Goal: Task Accomplishment & Management: Use online tool/utility

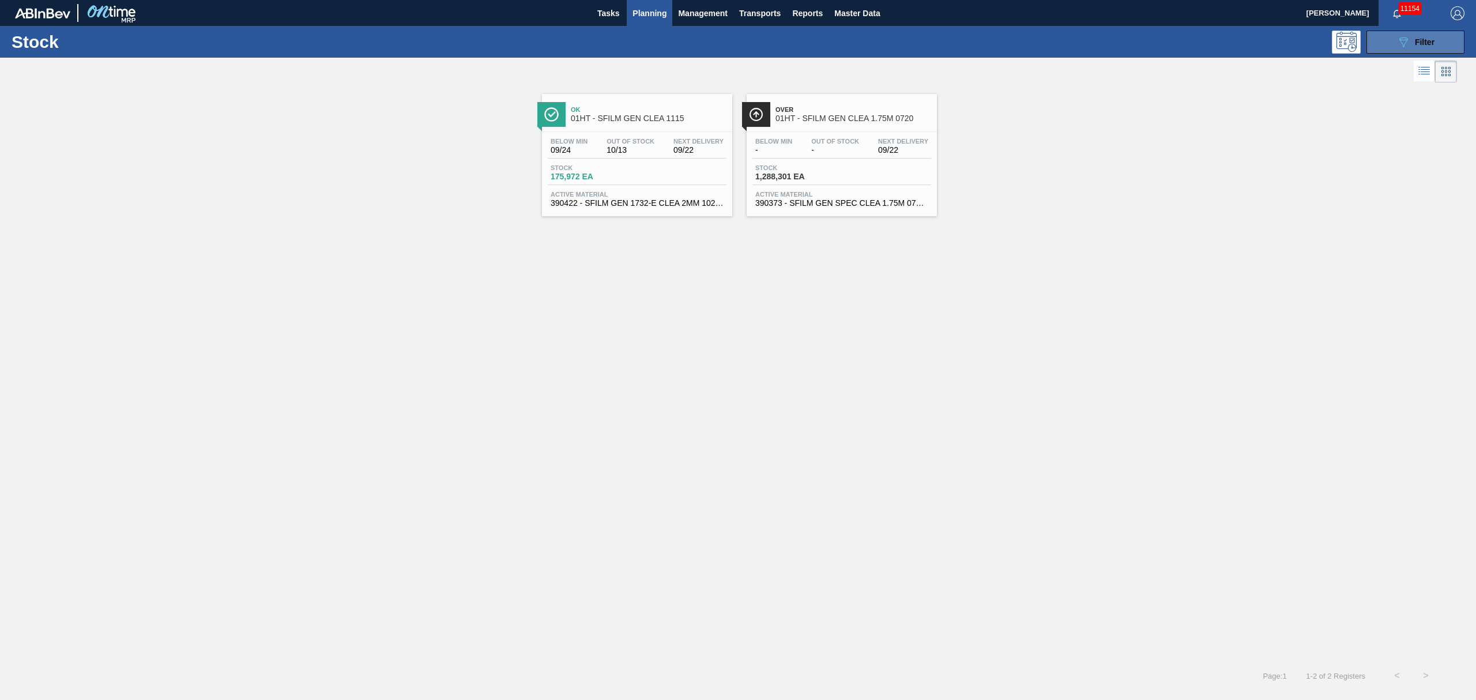
click at [1401, 44] on icon "089F7B8B-B2A5-4AFE-B5C0-19BA573D28AC" at bounding box center [1403, 42] width 14 height 14
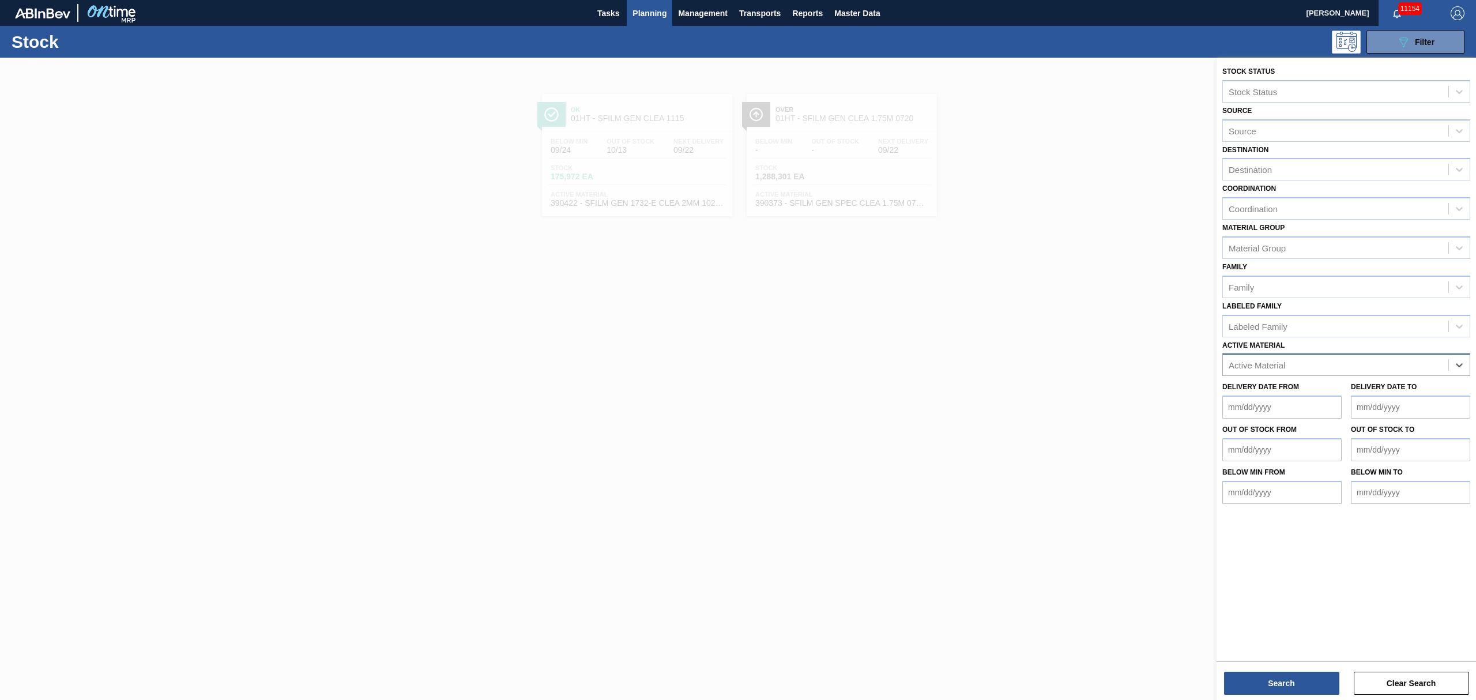
click at [1280, 357] on div "Active Material" at bounding box center [1335, 365] width 225 height 17
type Material "677182"
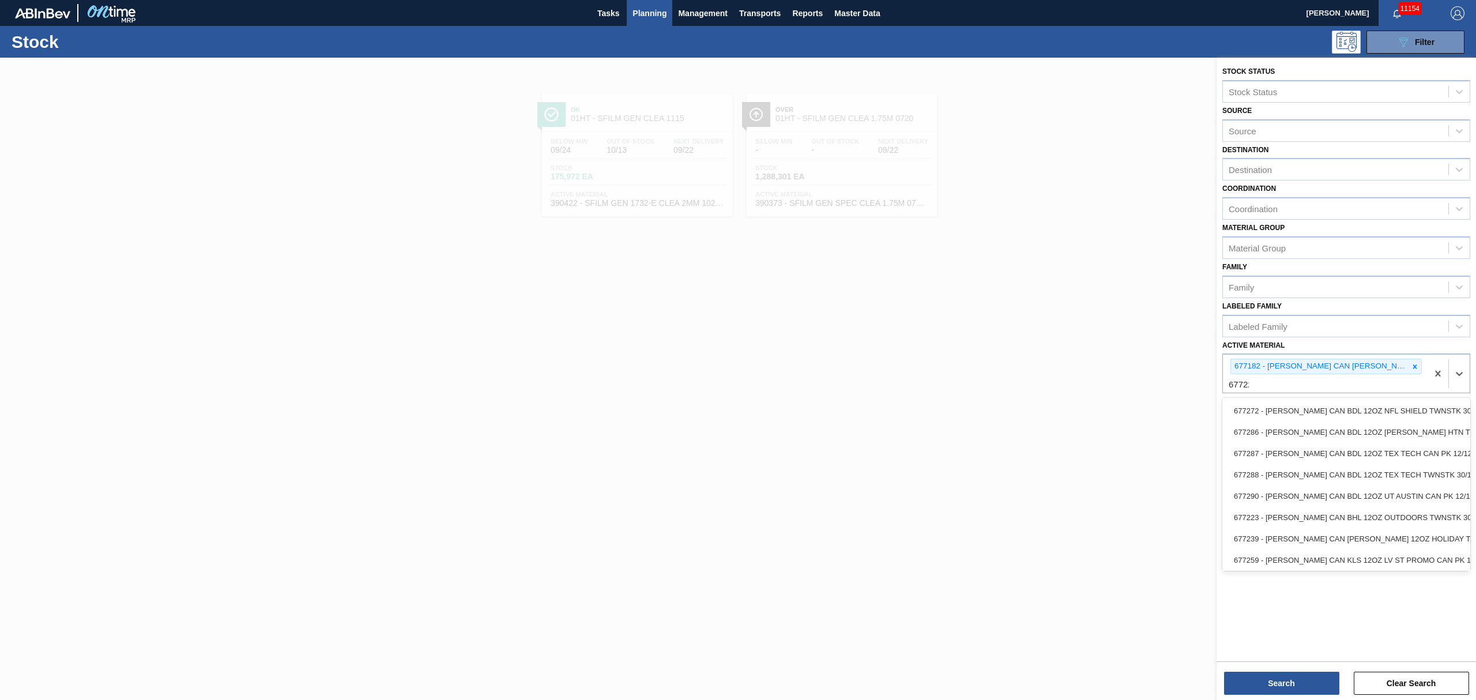
type Material "677228"
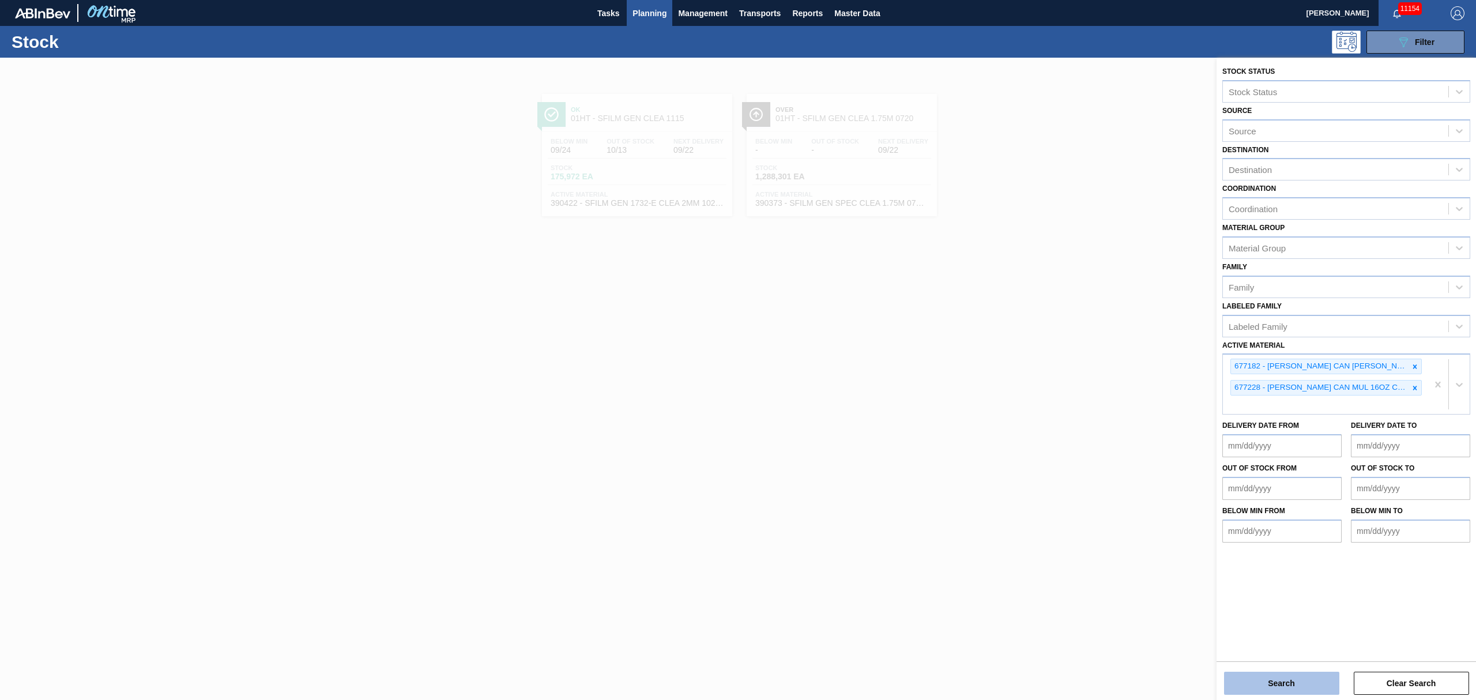
click at [1286, 672] on button "Search" at bounding box center [1281, 683] width 115 height 23
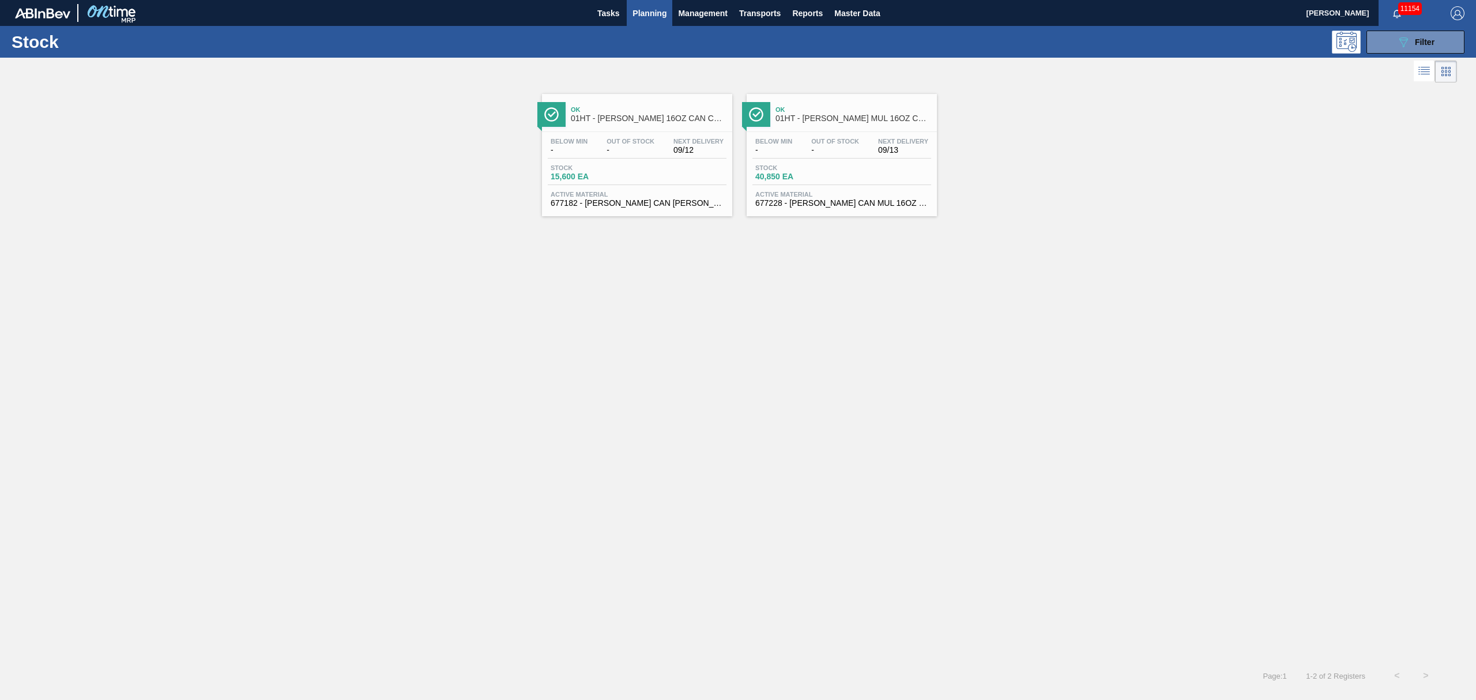
drag, startPoint x: 707, startPoint y: 118, endPoint x: 692, endPoint y: 125, distance: 16.0
click at [706, 120] on span "01HT - [PERSON_NAME] 16OZ CAN CAN PK 12/16 CAN - VBI" at bounding box center [649, 118] width 156 height 9
click at [854, 156] on div "Below Min - Out Of Stock - Next Delivery 09/13" at bounding box center [841, 148] width 179 height 21
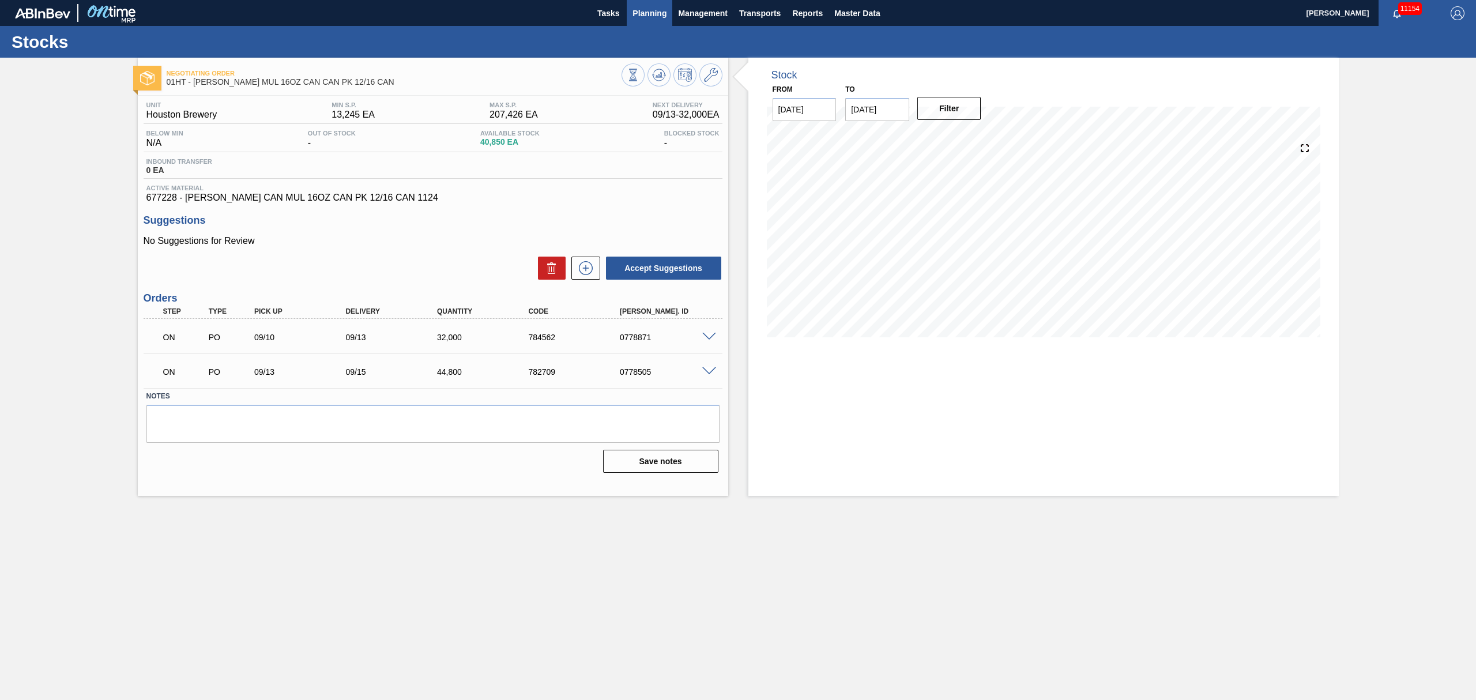
click at [660, 13] on span "Planning" at bounding box center [649, 13] width 34 height 14
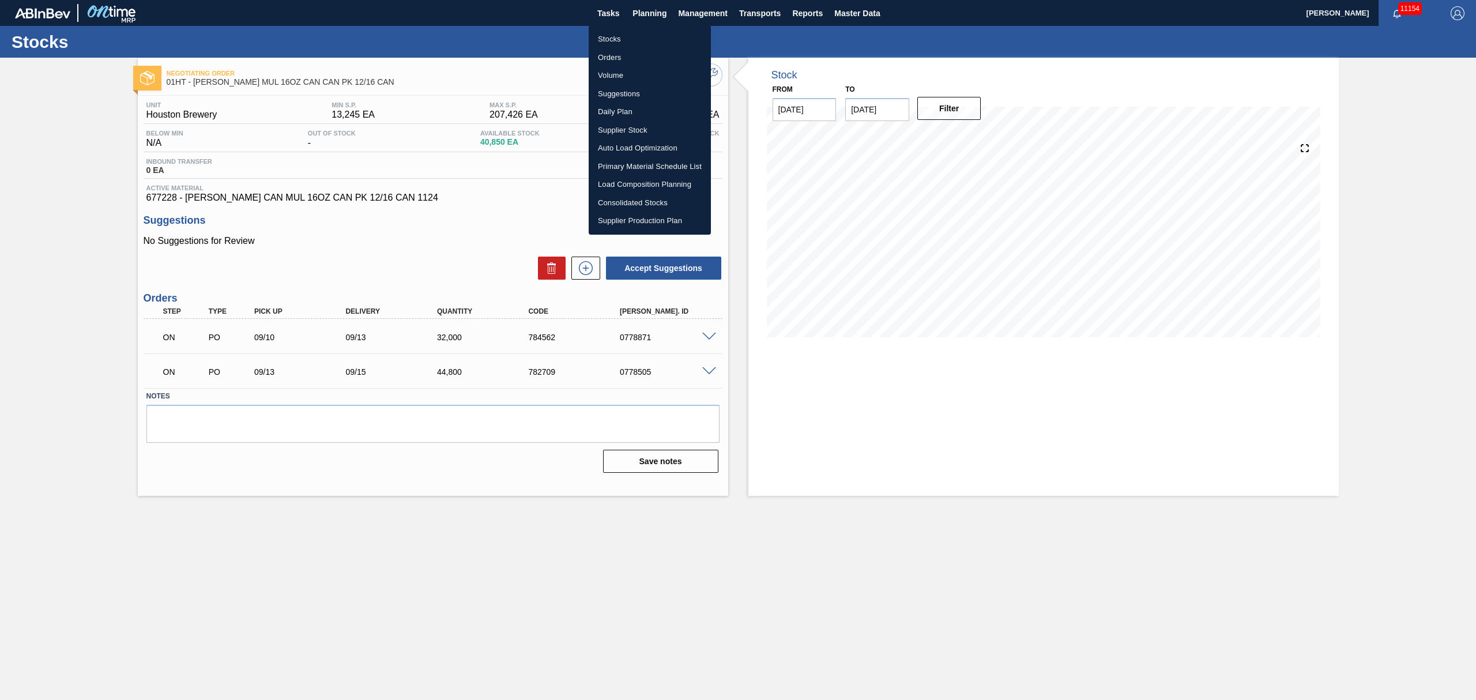
click at [617, 85] on li "Suggestions" at bounding box center [650, 94] width 122 height 18
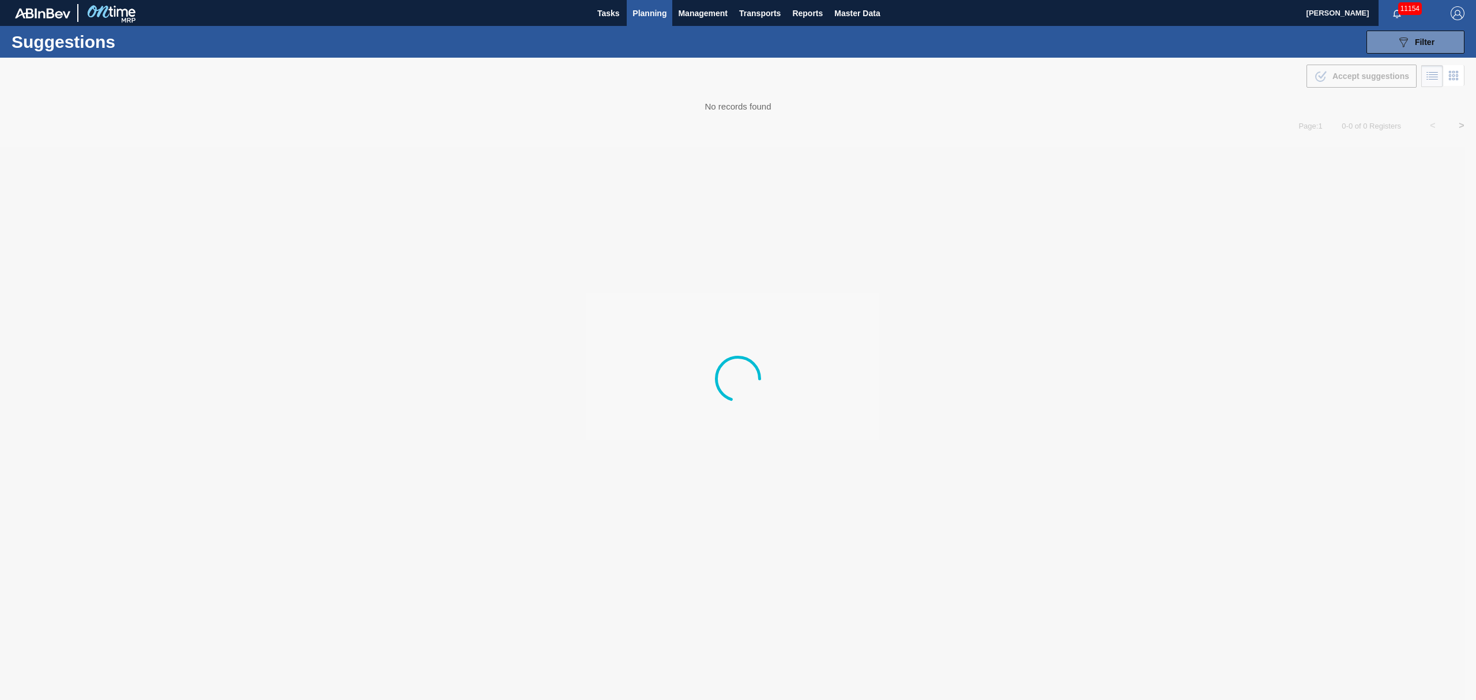
type from "[DATE]"
type to "[DATE]"
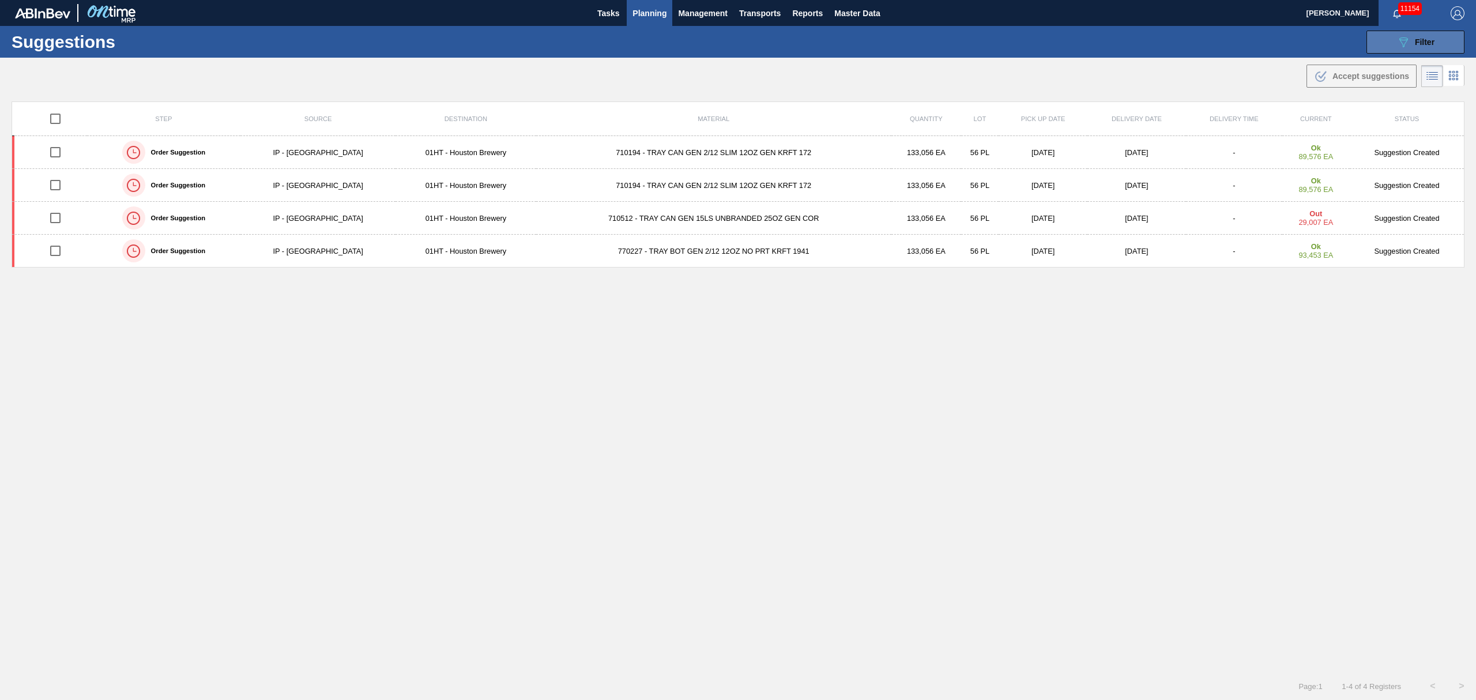
click at [1412, 31] on button "089F7B8B-B2A5-4AFE-B5C0-19BA573D28AC Filter" at bounding box center [1415, 42] width 98 height 23
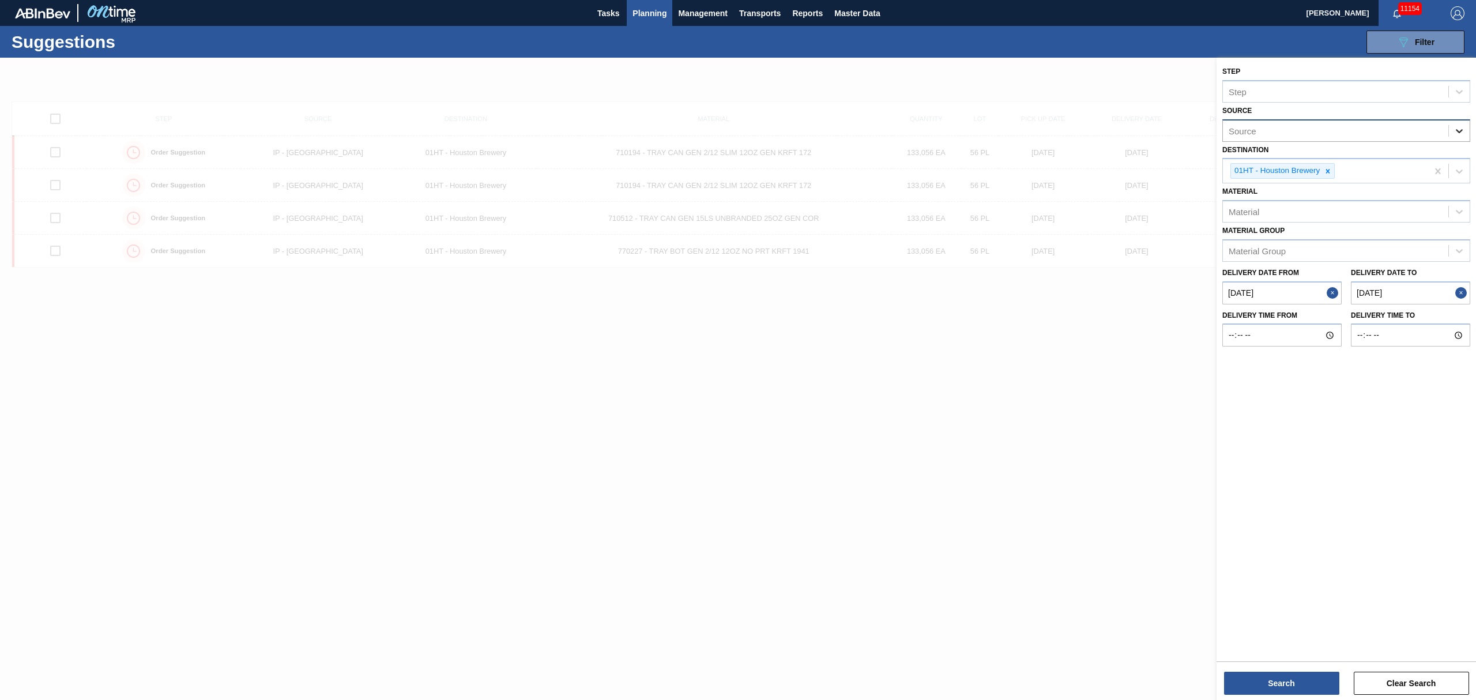
click at [1459, 127] on icon at bounding box center [1459, 131] width 12 height 12
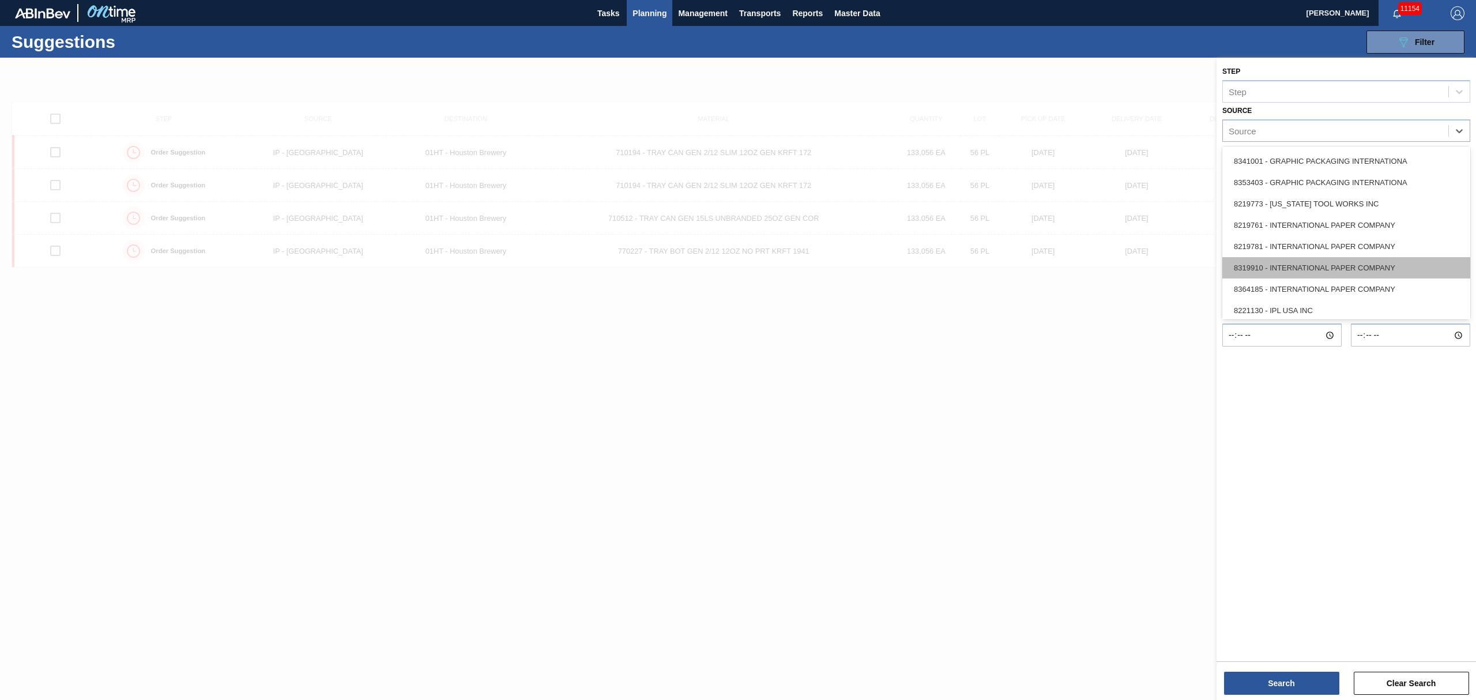
scroll to position [153, 0]
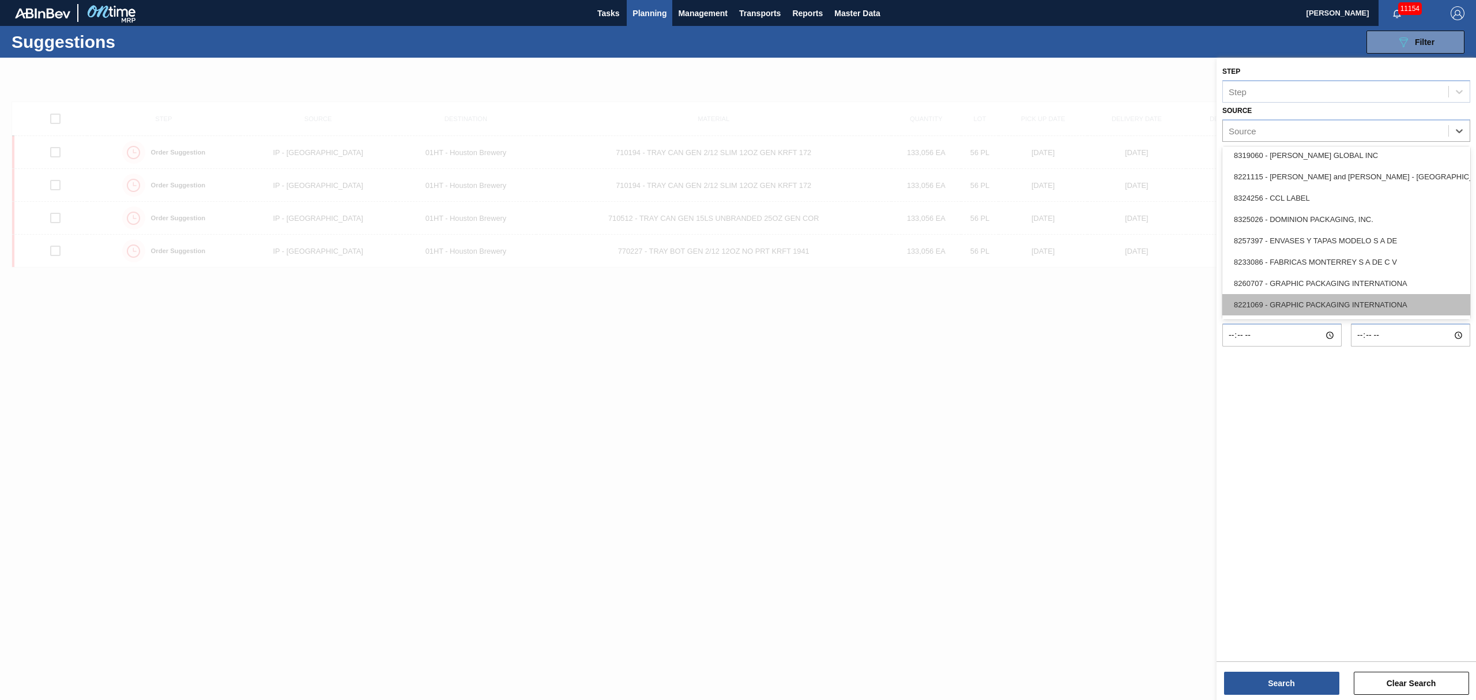
click at [1317, 296] on div "8221069 - GRAPHIC PACKAGING INTERNATIONA" at bounding box center [1346, 304] width 248 height 21
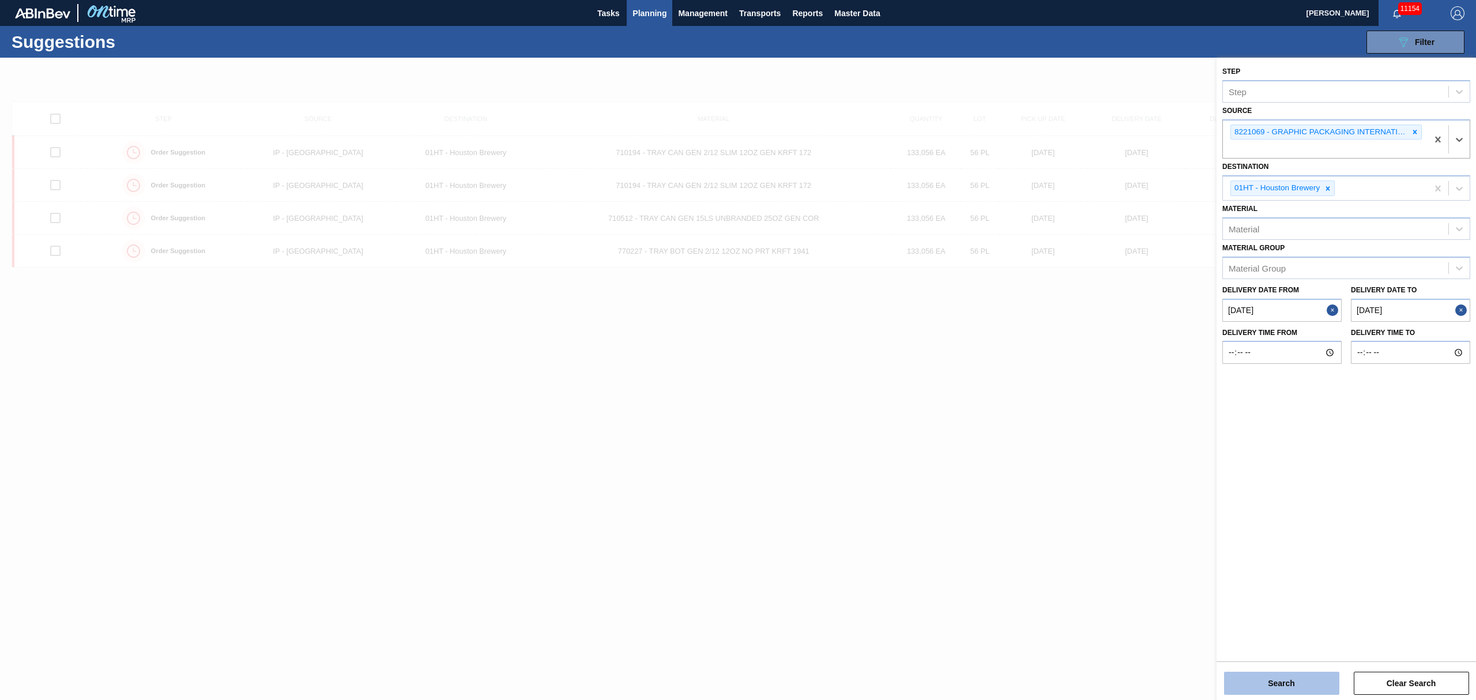
click at [1267, 681] on button "Search" at bounding box center [1281, 683] width 115 height 23
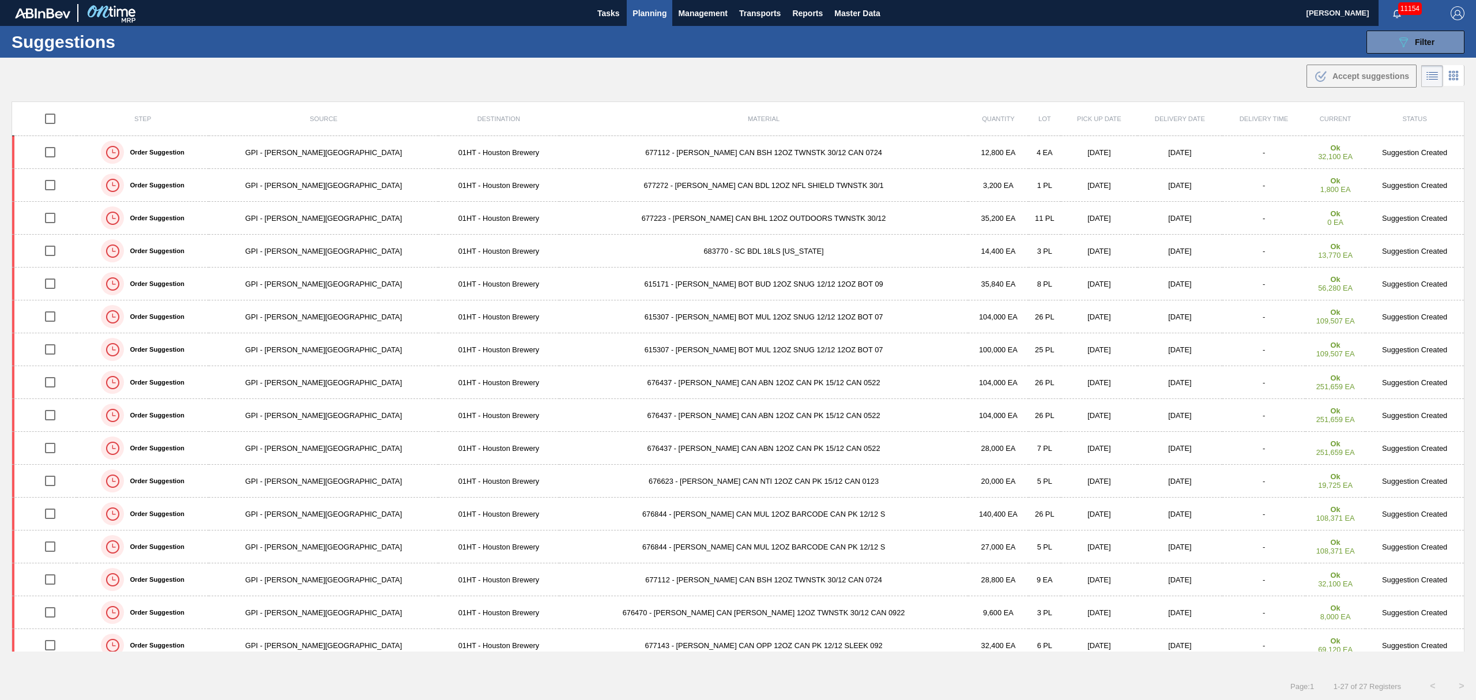
click at [635, 152] on td "677112 - [PERSON_NAME] CAN BSH 12OZ TWNSTK 30/12 CAN 0724" at bounding box center [763, 152] width 409 height 33
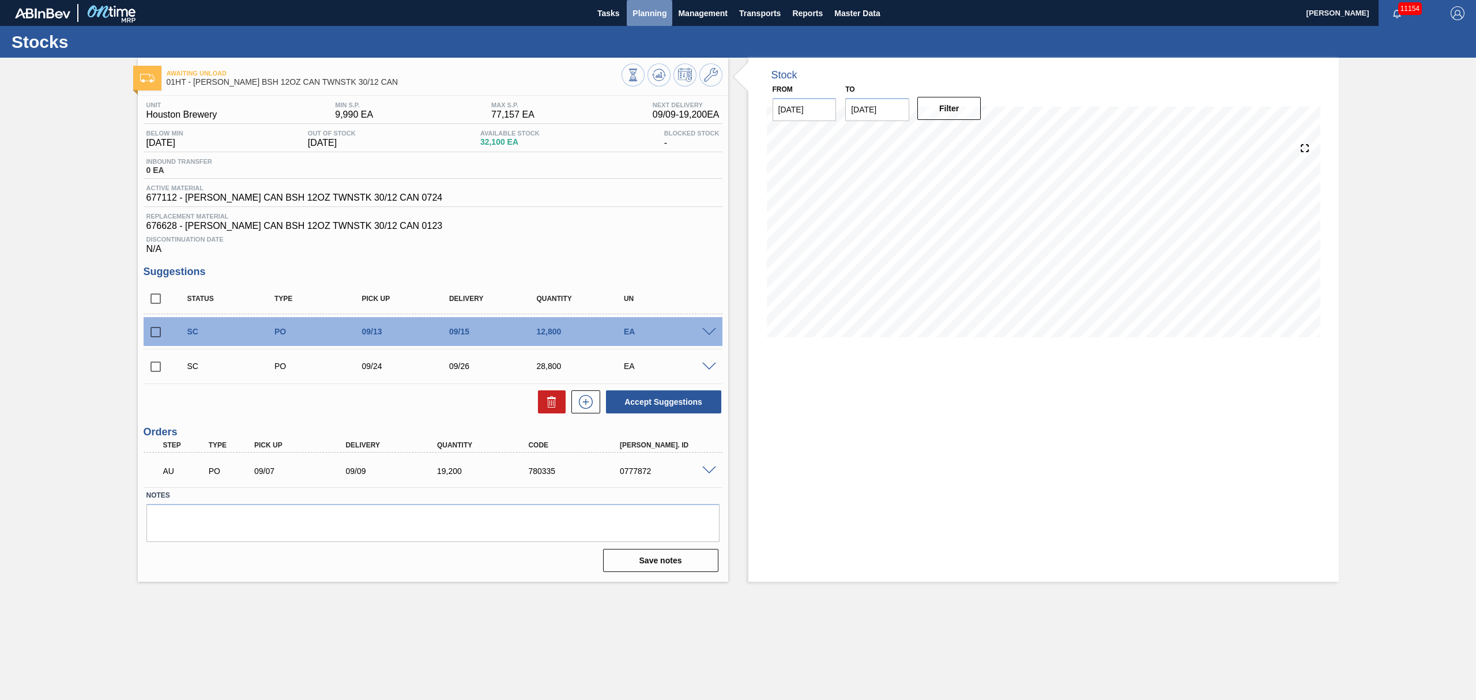
click at [645, 10] on span "Planning" at bounding box center [649, 13] width 34 height 14
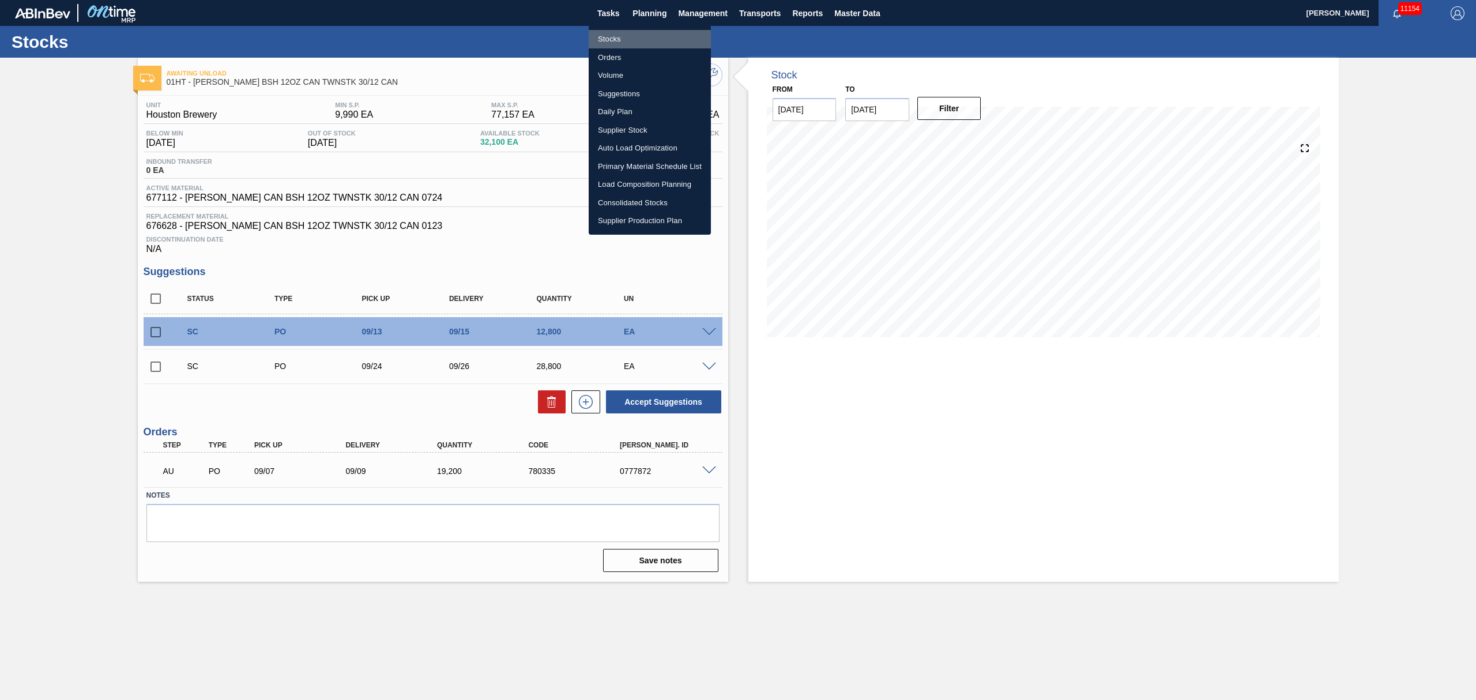
click at [602, 37] on li "Stocks" at bounding box center [650, 39] width 122 height 18
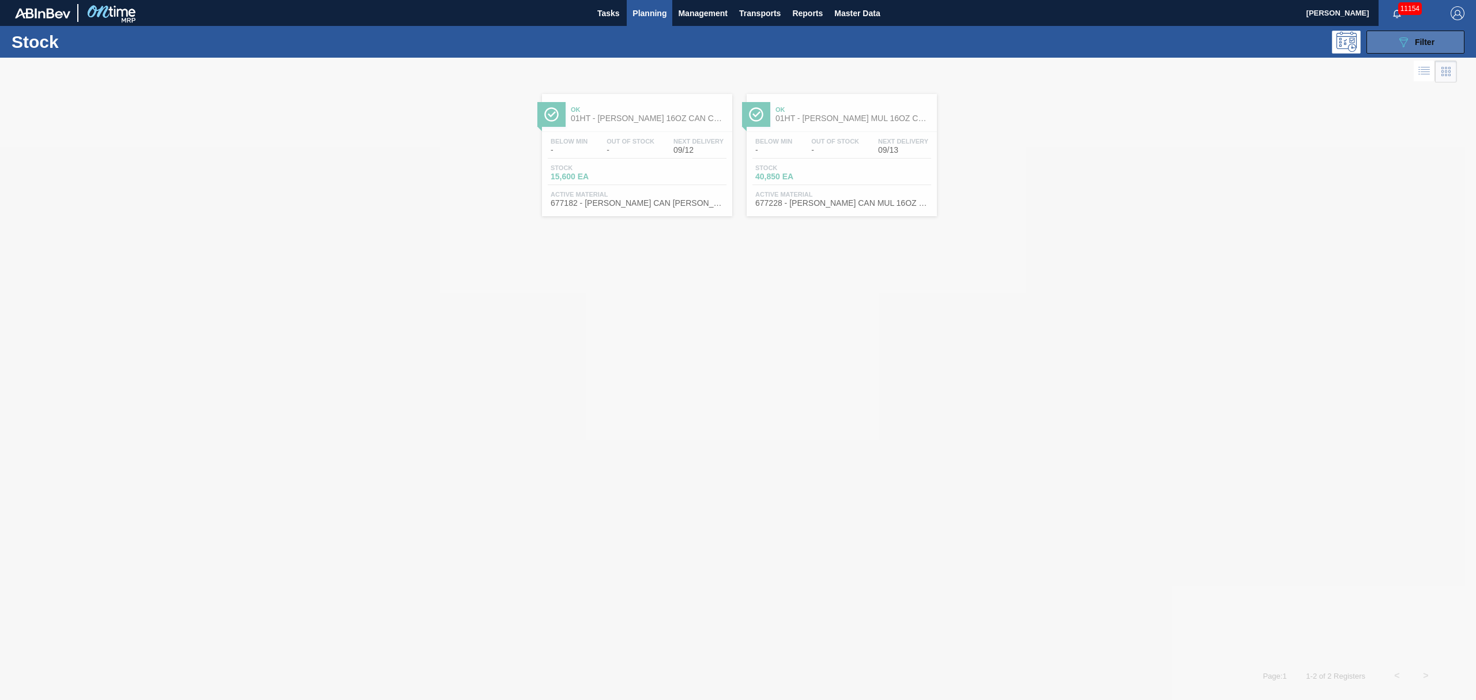
click at [1417, 40] on span "Filter" at bounding box center [1425, 41] width 20 height 9
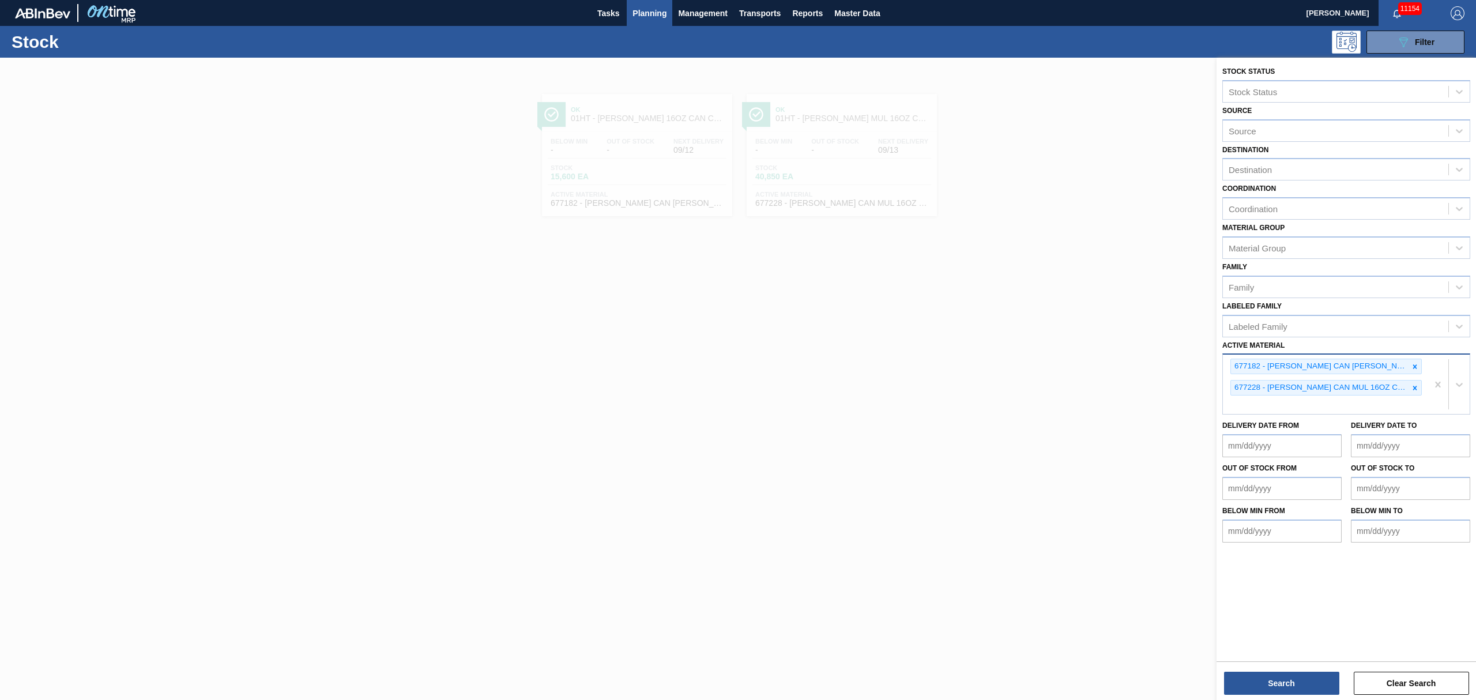
click at [1419, 400] on div "677182 - [PERSON_NAME] CAN [PERSON_NAME] 16OZ REVISED CALLOUT CAN PK 677228 - […" at bounding box center [1325, 384] width 205 height 59
type Material "710194"
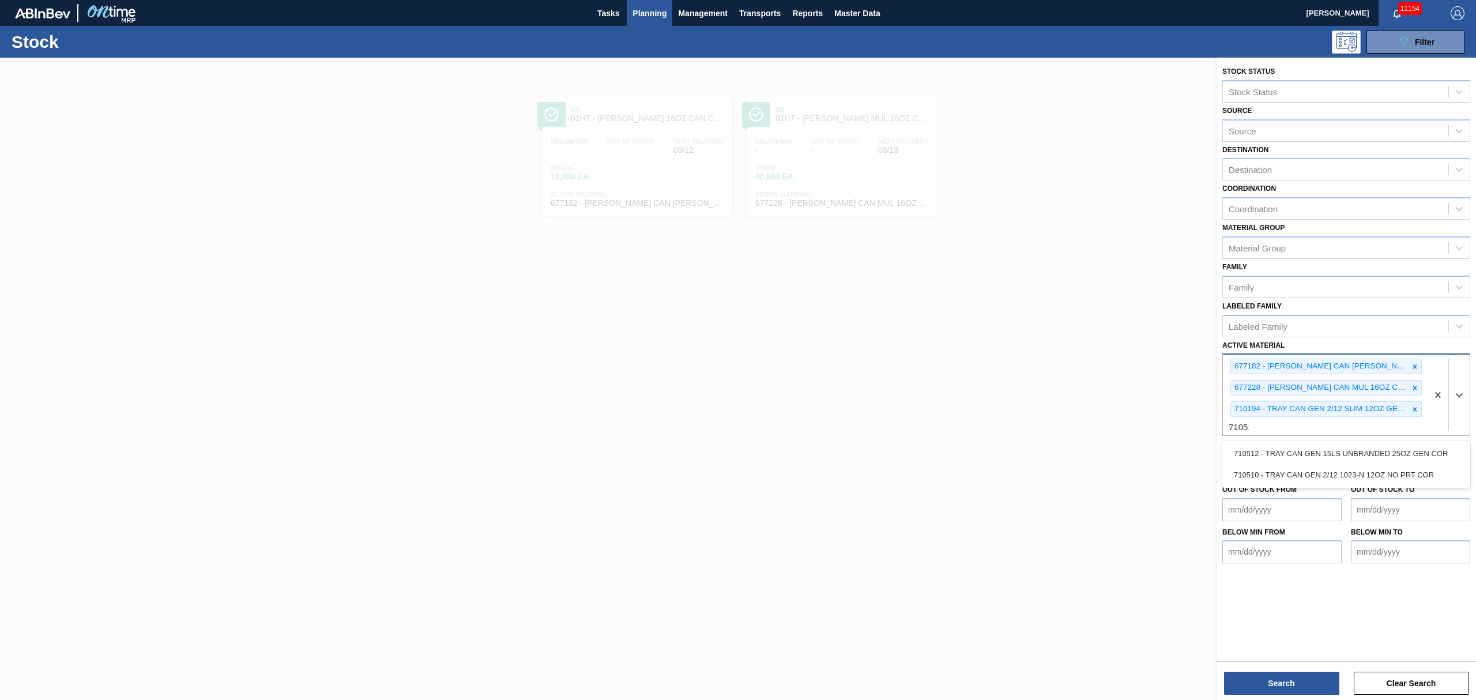
type Material "710510"
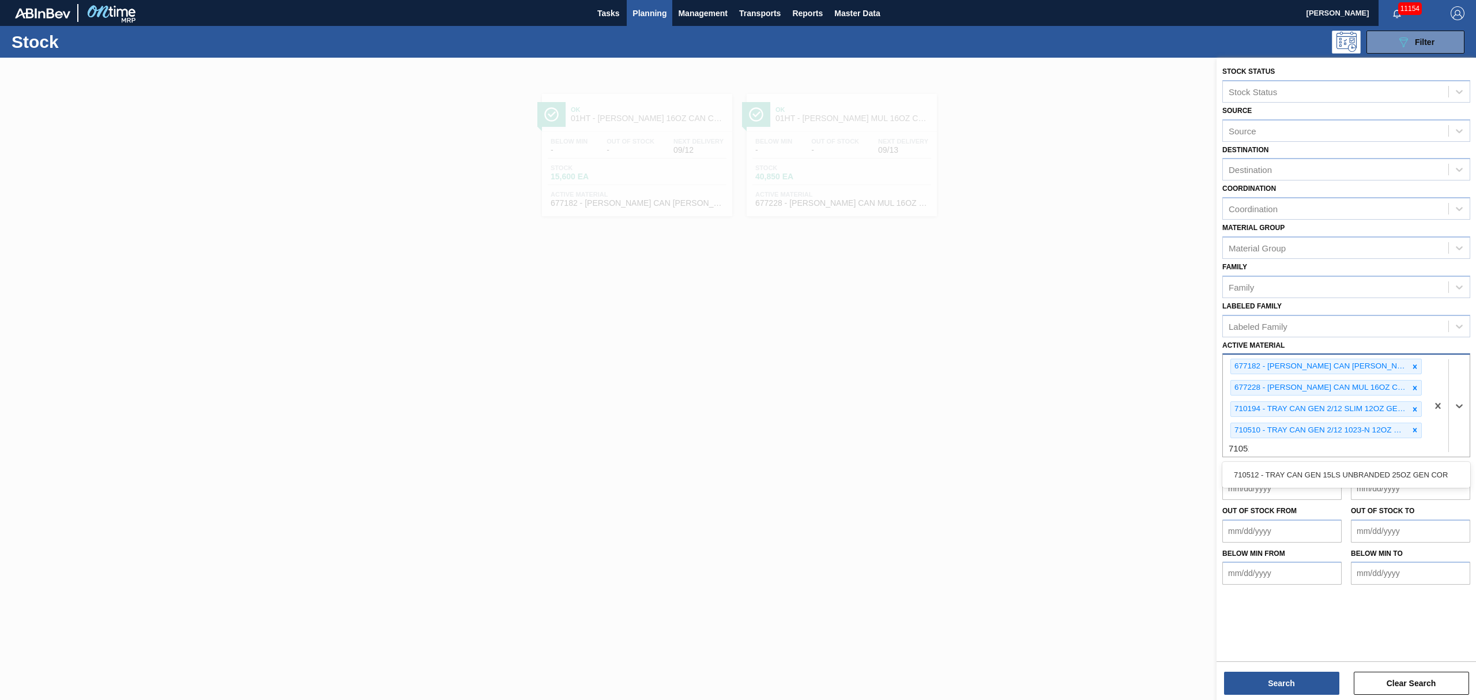
type Material "710512"
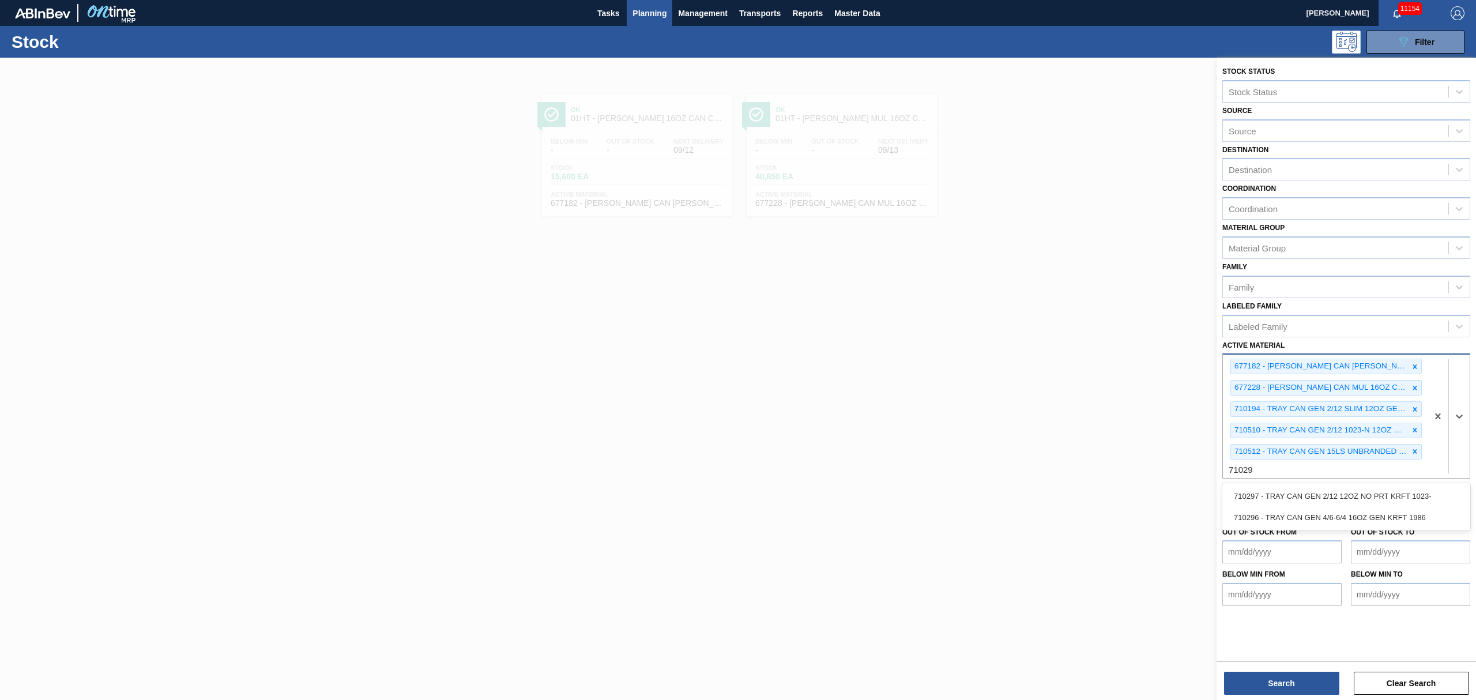
type Material "710296"
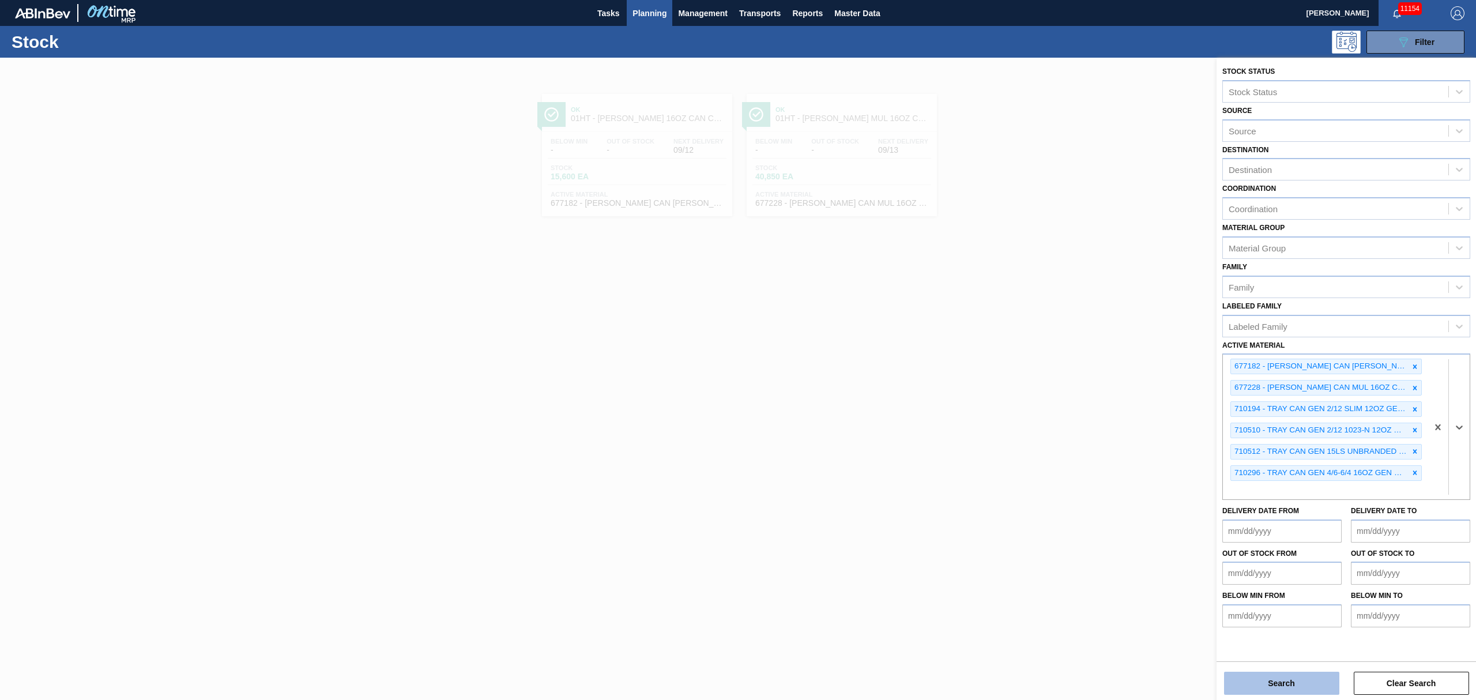
click at [1273, 676] on button "Search" at bounding box center [1281, 683] width 115 height 23
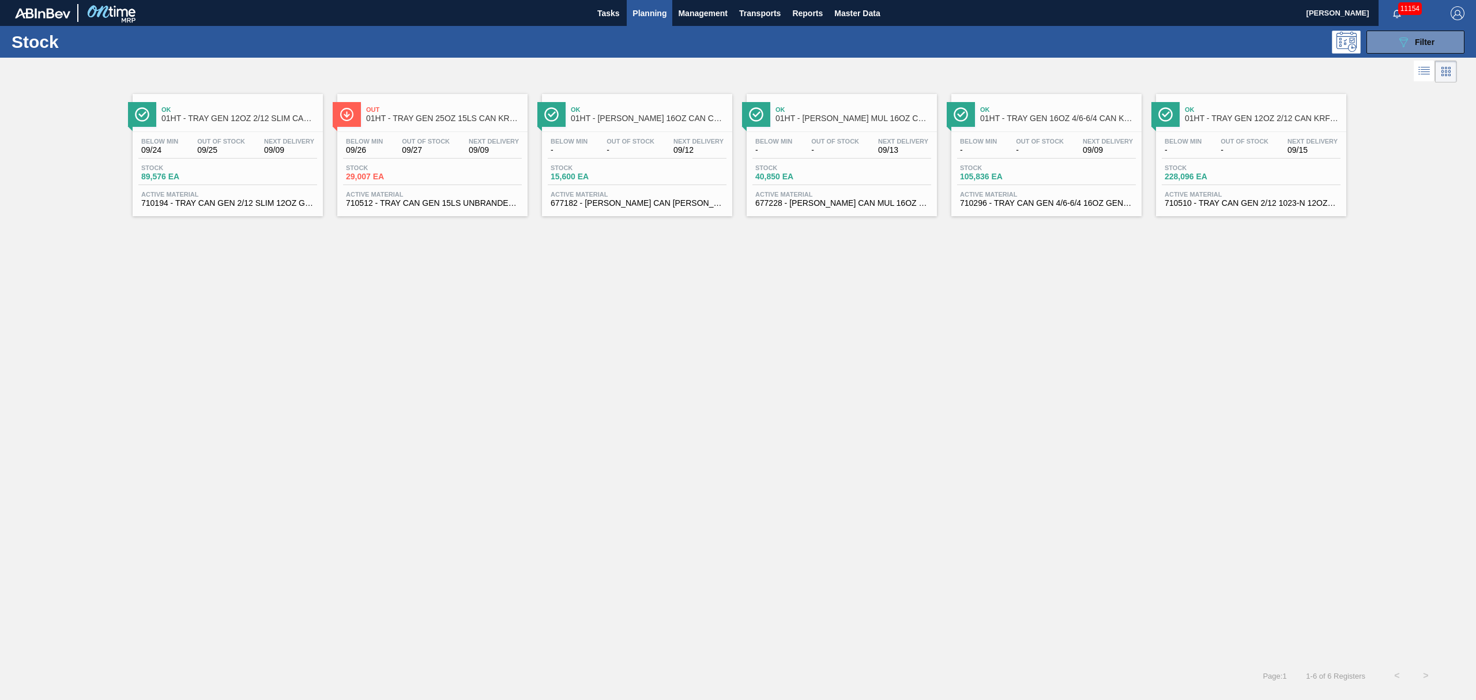
click at [206, 168] on span "Stock" at bounding box center [181, 167] width 81 height 7
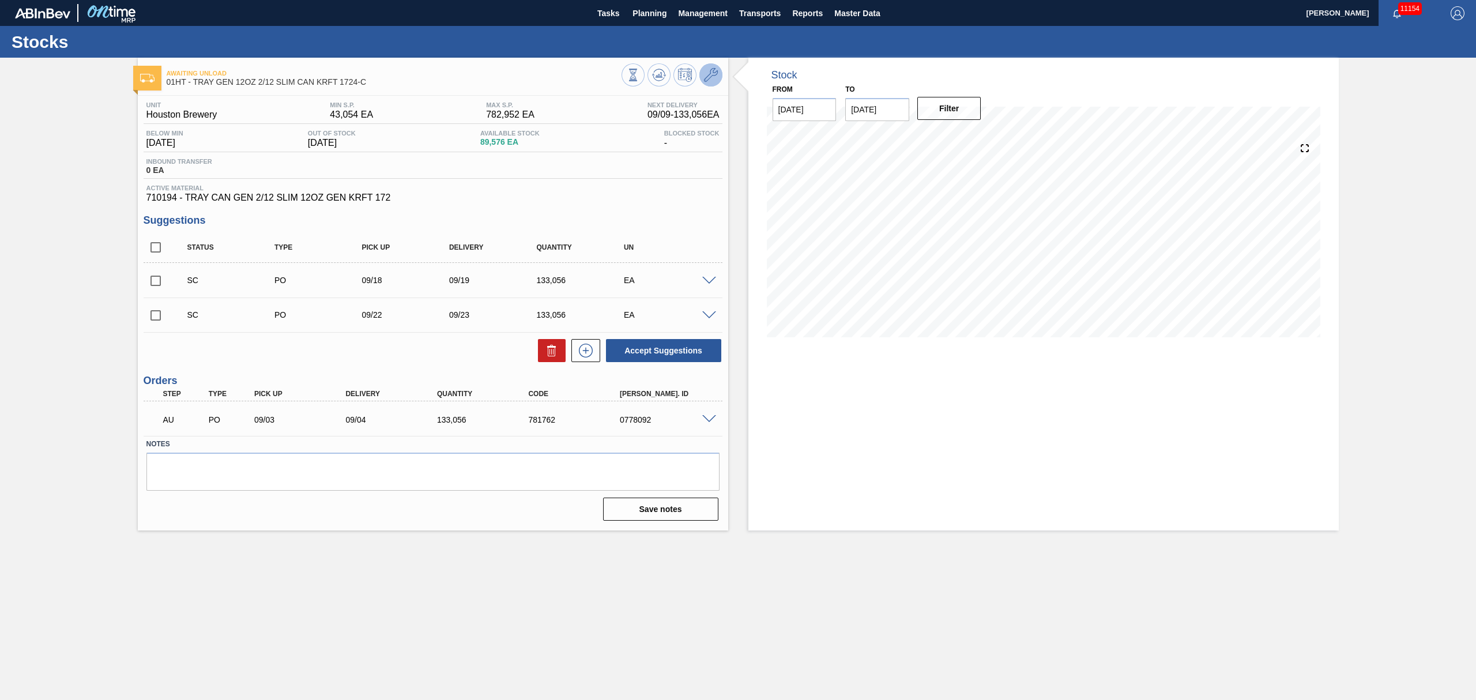
click at [702, 72] on button at bounding box center [710, 74] width 23 height 23
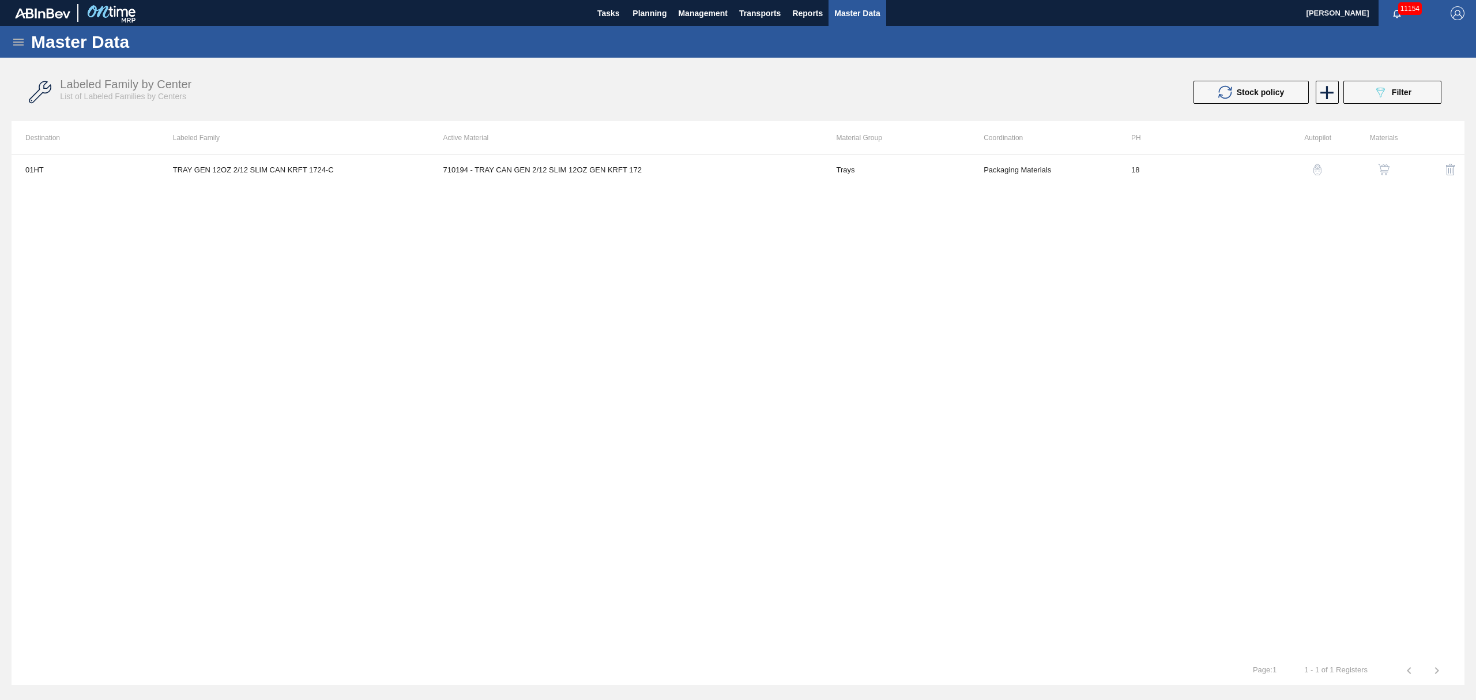
click at [1310, 176] on button "button" at bounding box center [1317, 170] width 28 height 28
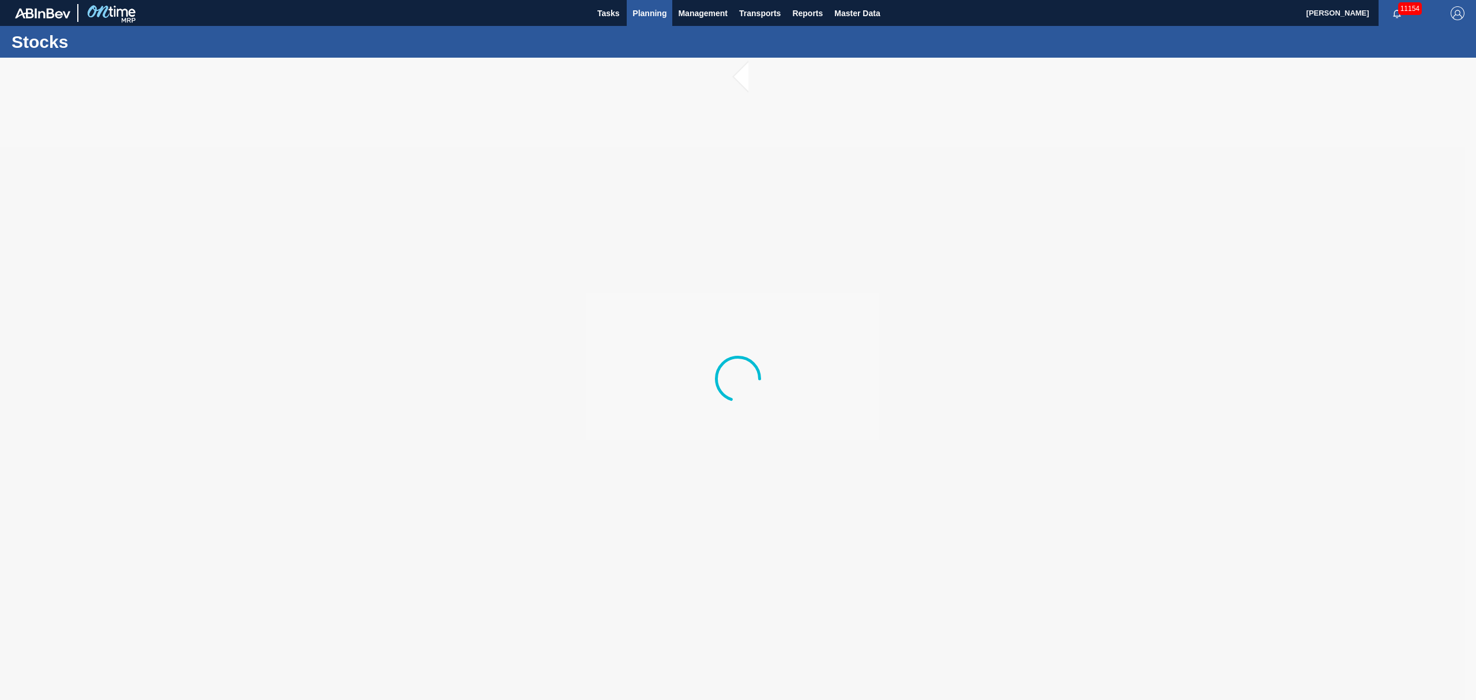
click at [637, 17] on span "Planning" at bounding box center [649, 13] width 34 height 14
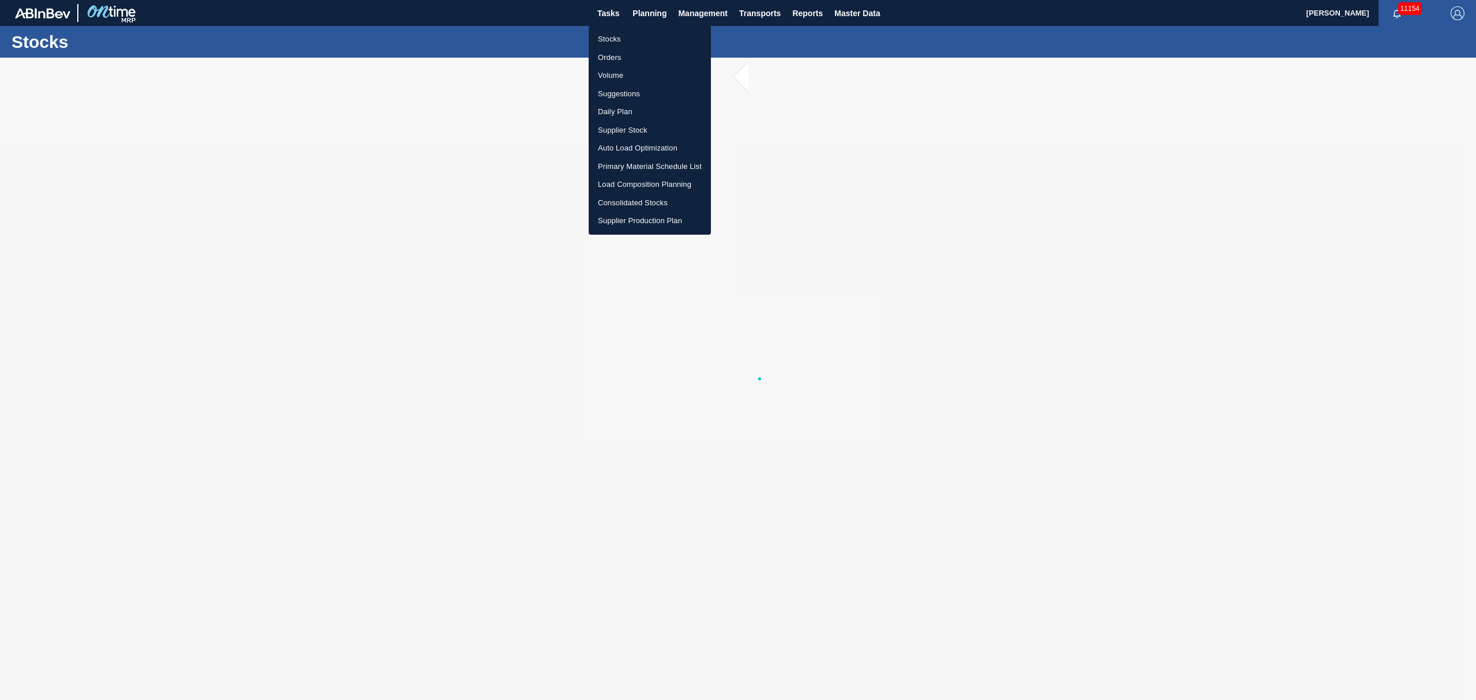
drag, startPoint x: 604, startPoint y: 38, endPoint x: 646, endPoint y: 68, distance: 51.2
click at [604, 38] on li "Stocks" at bounding box center [650, 39] width 122 height 18
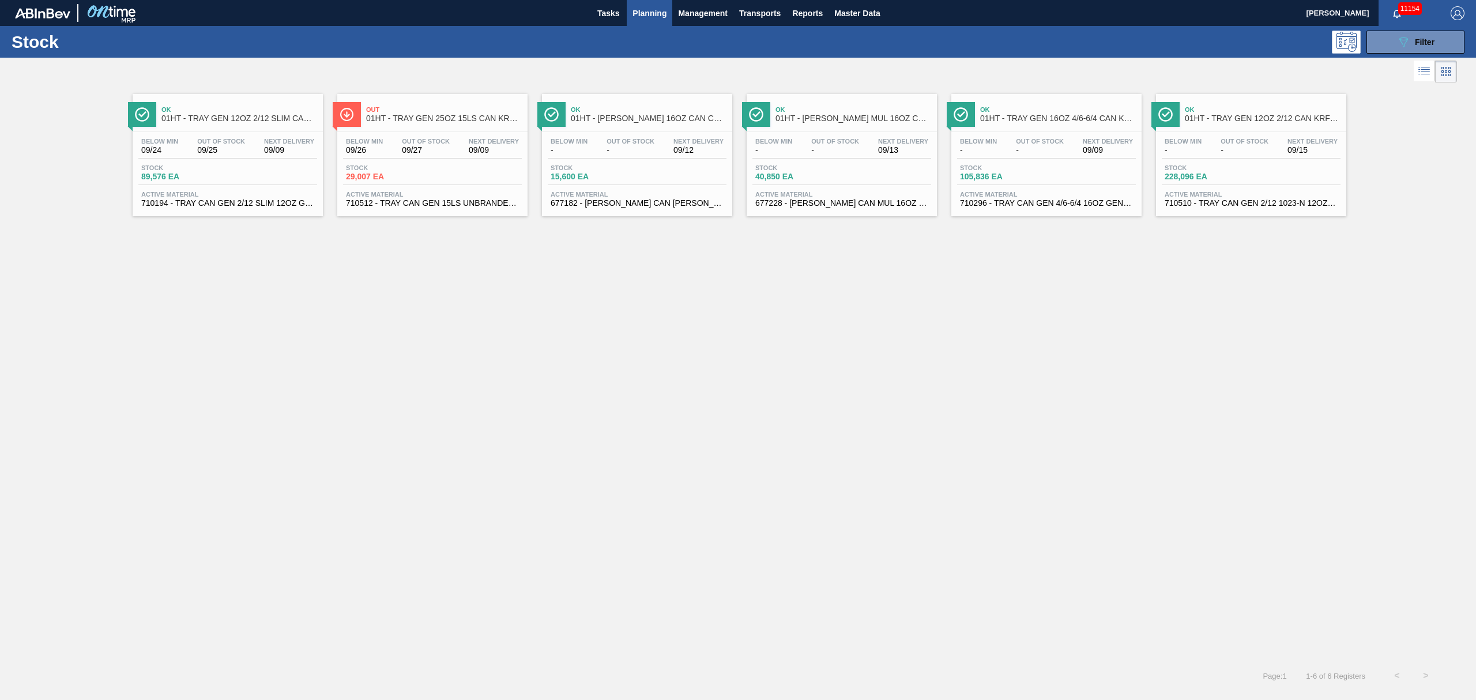
click at [1052, 180] on div "Stock 105,836 EA" at bounding box center [1046, 174] width 179 height 21
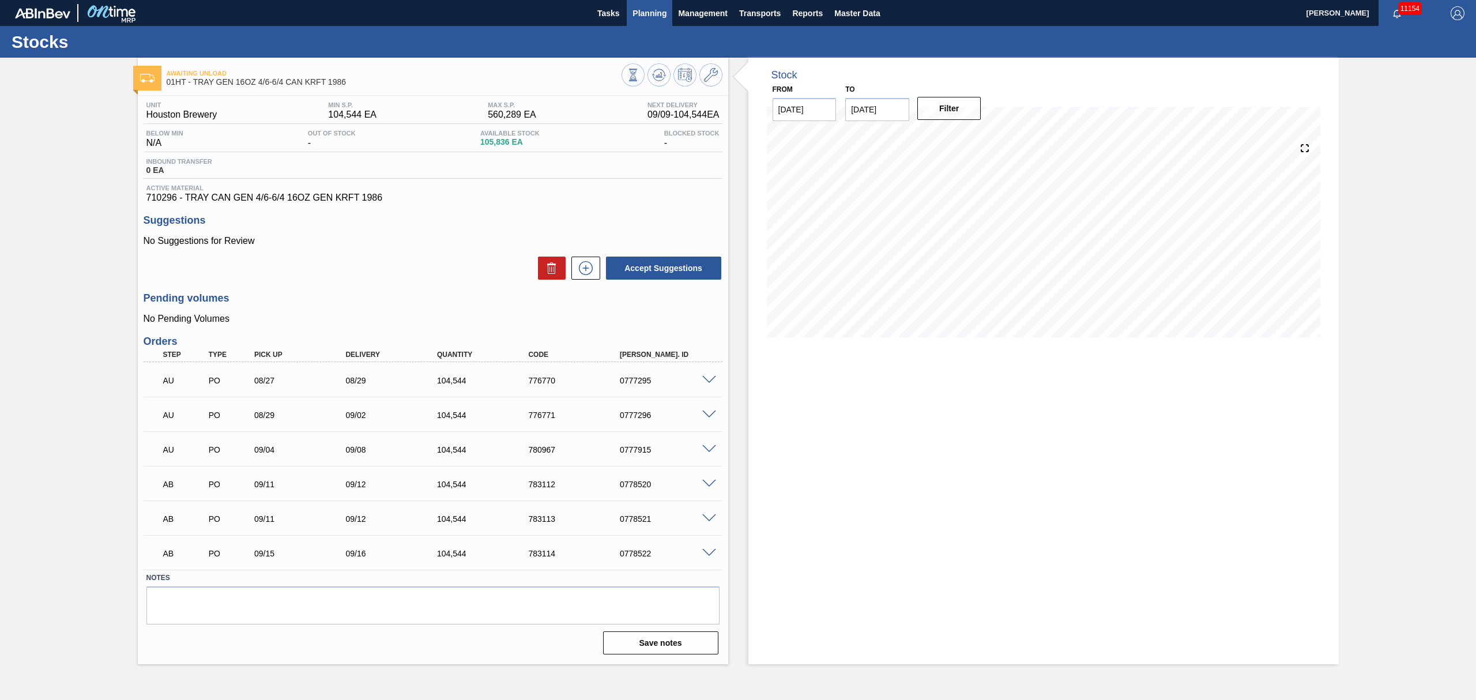
click at [649, 10] on span "Planning" at bounding box center [649, 13] width 34 height 14
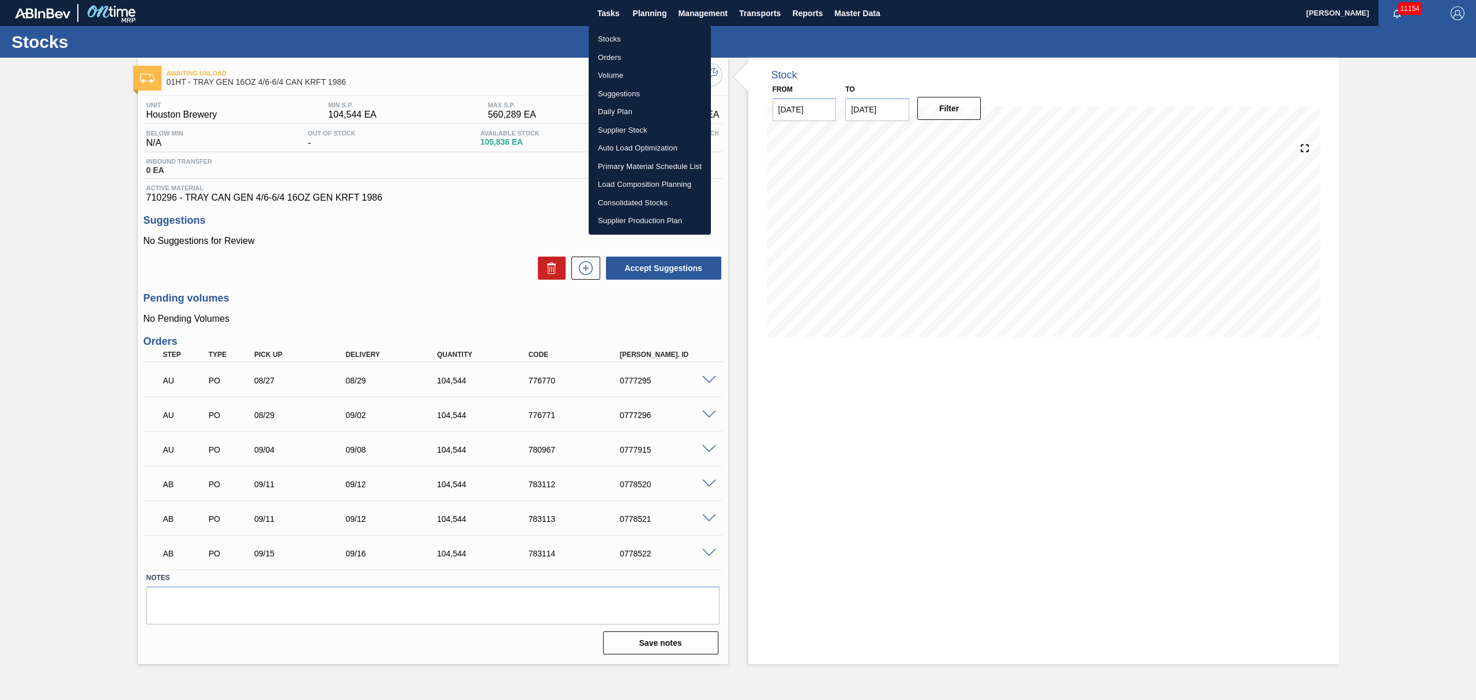
click at [605, 37] on li "Stocks" at bounding box center [650, 39] width 122 height 18
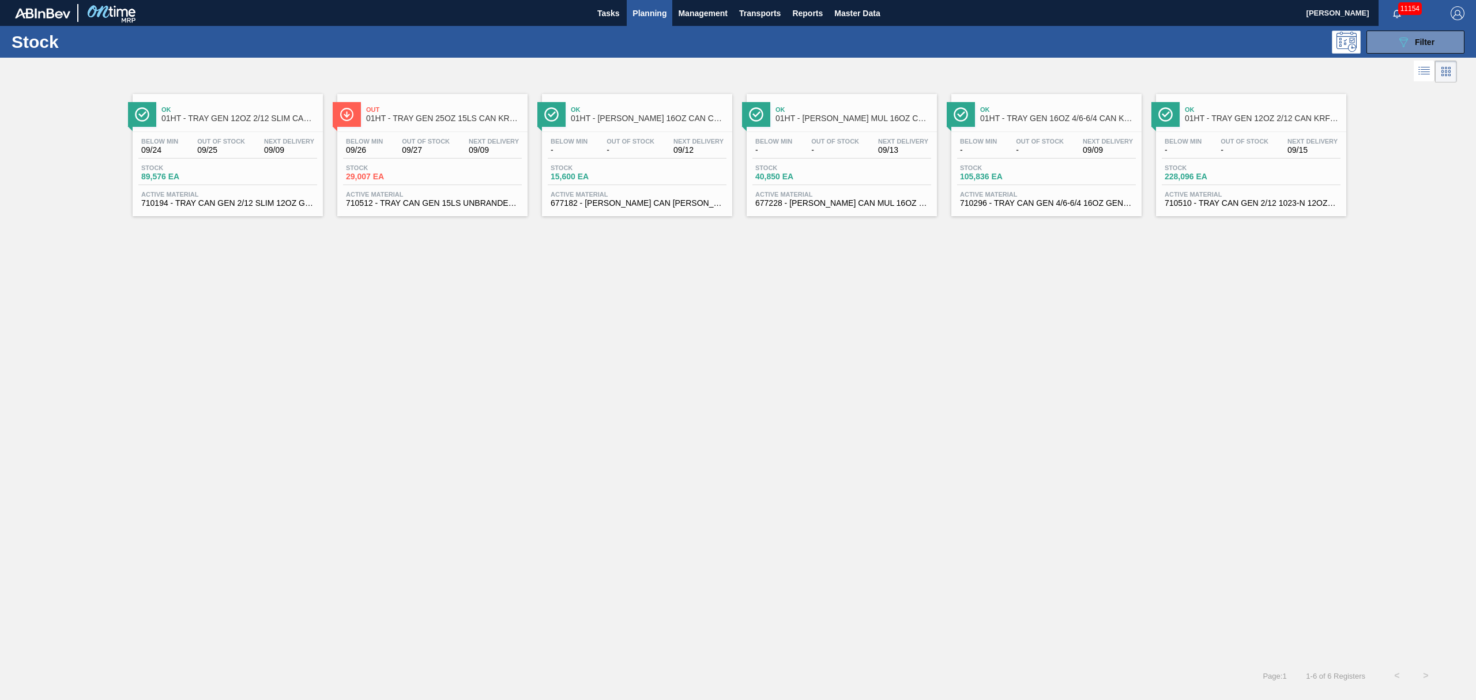
click at [453, 178] on div "Stock 29,007 EA" at bounding box center [432, 174] width 179 height 21
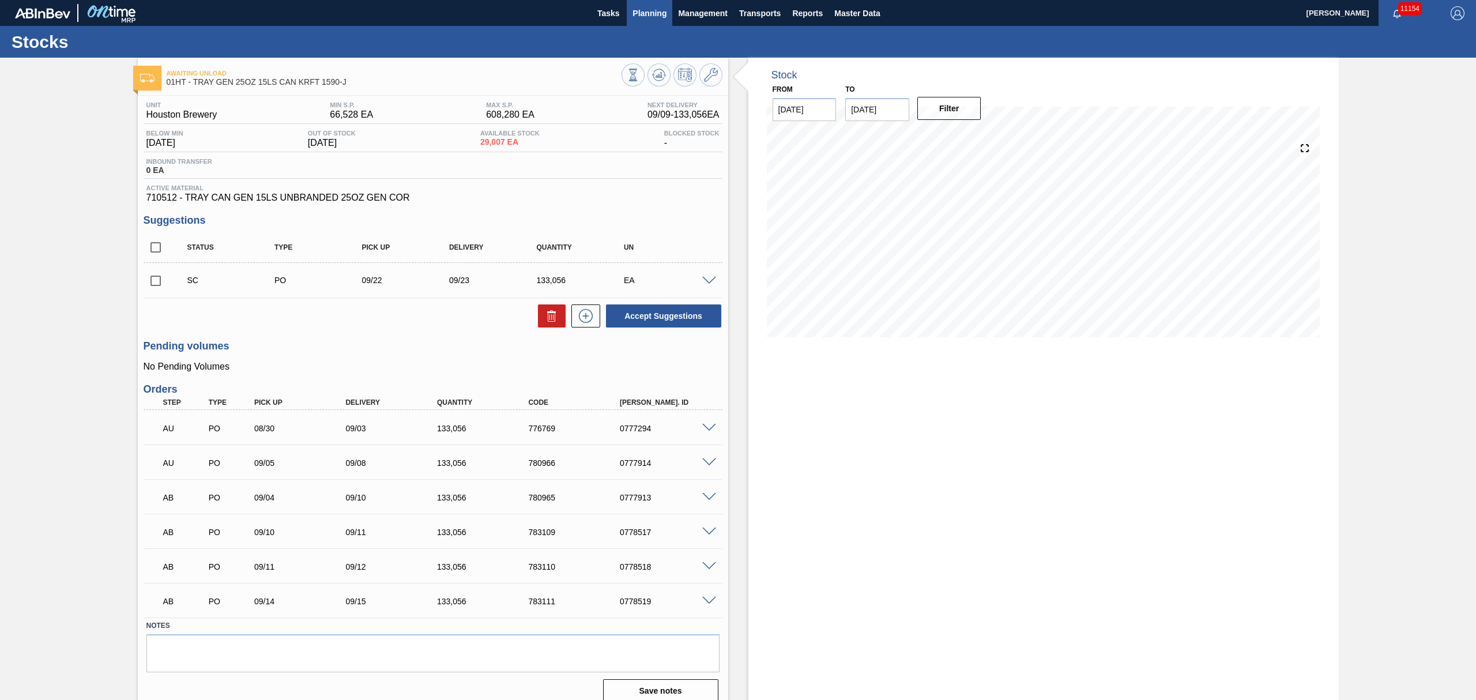
click at [660, 12] on span "Planning" at bounding box center [649, 13] width 34 height 14
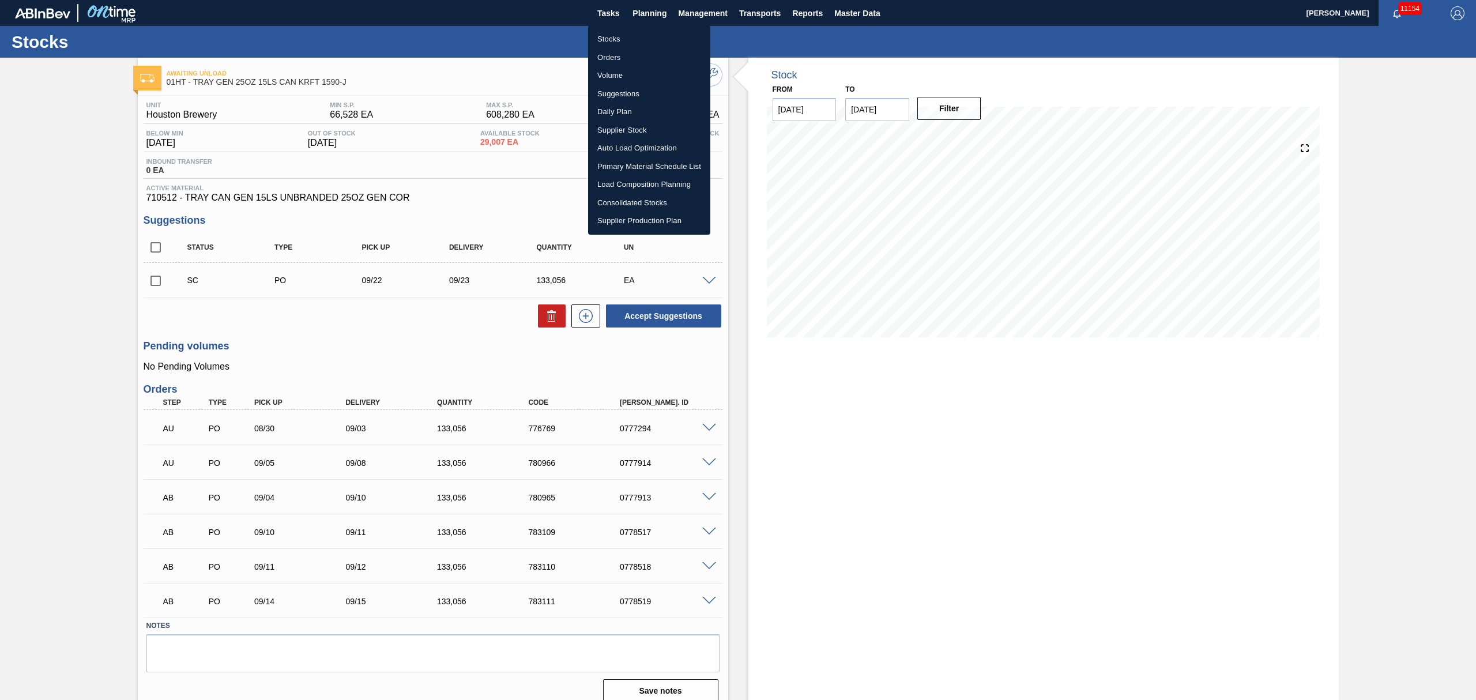
drag, startPoint x: 303, startPoint y: 337, endPoint x: 307, endPoint y: 332, distance: 6.1
click at [304, 335] on div at bounding box center [738, 350] width 1476 height 700
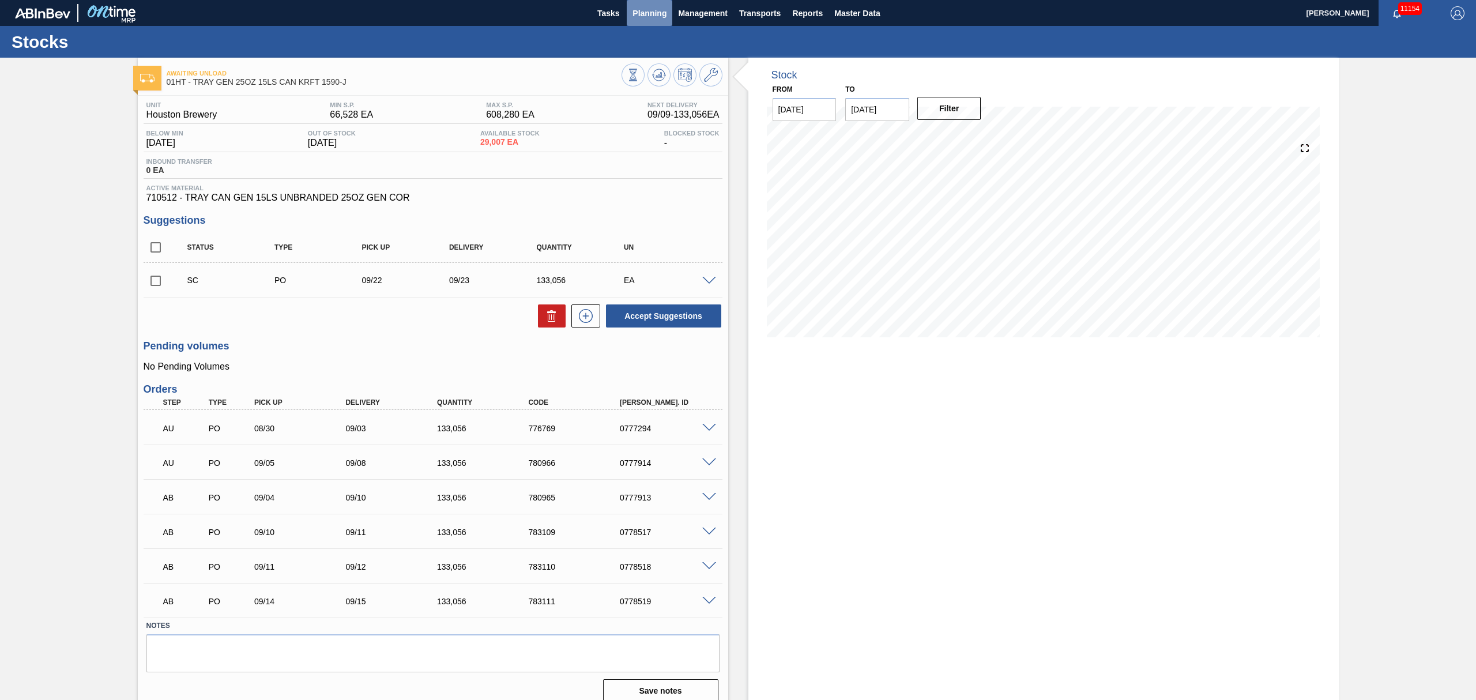
click at [651, 12] on span "Planning" at bounding box center [649, 13] width 34 height 14
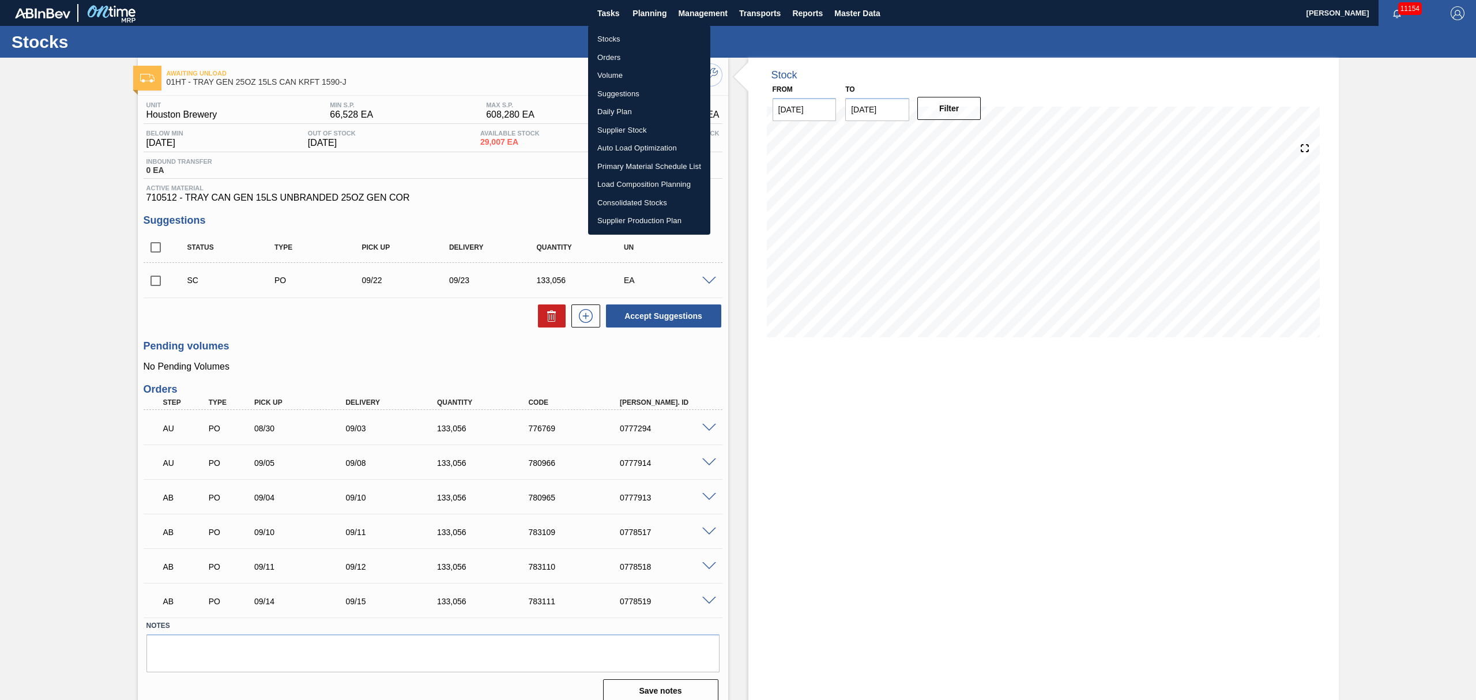
click at [610, 37] on li "Stocks" at bounding box center [649, 39] width 122 height 18
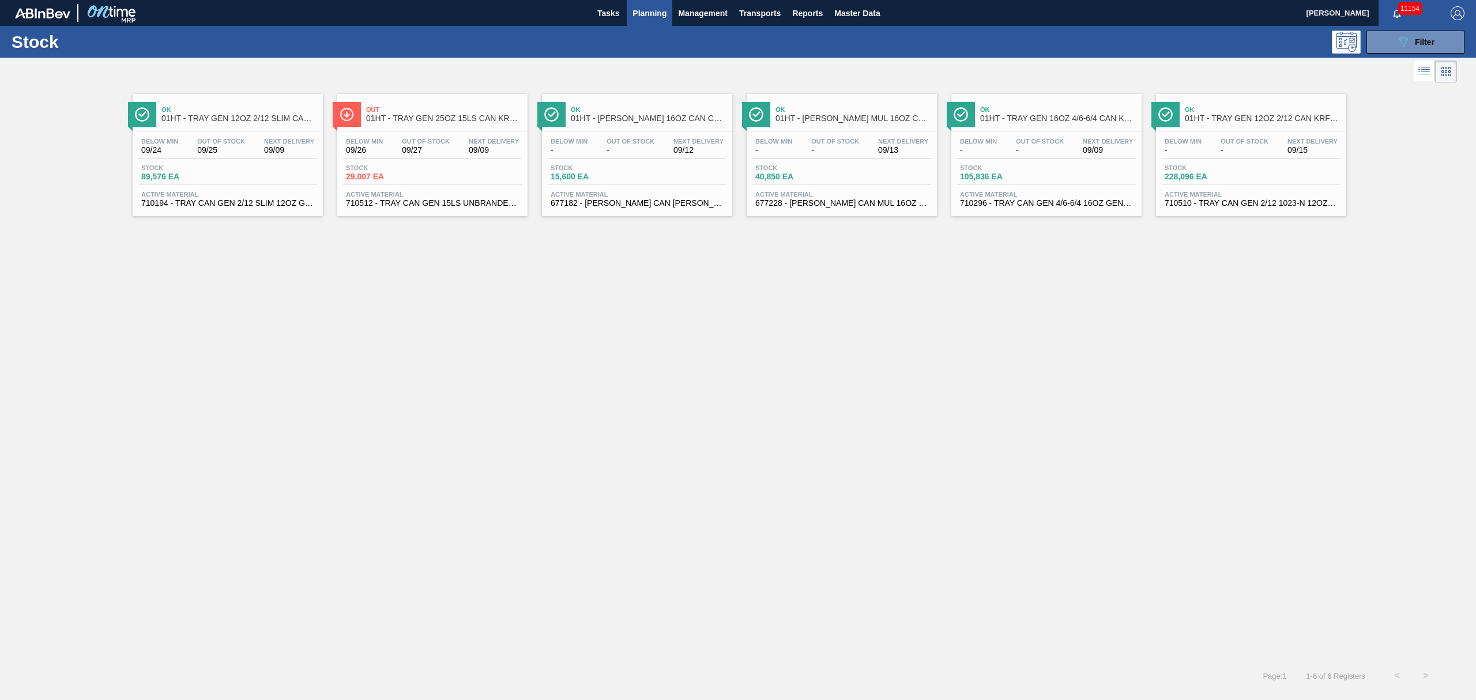
click at [854, 165] on div "Stock 40,850 EA" at bounding box center [841, 174] width 179 height 21
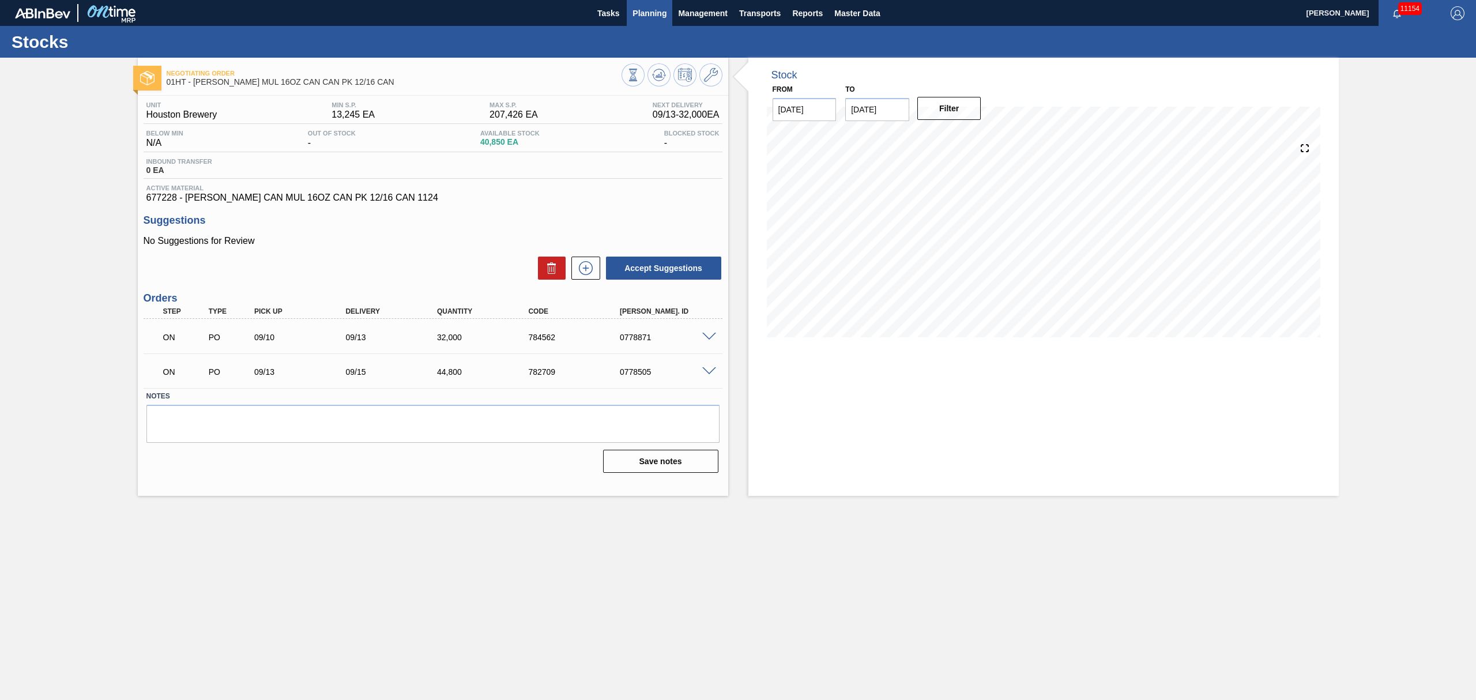
click at [649, 17] on span "Planning" at bounding box center [649, 13] width 34 height 14
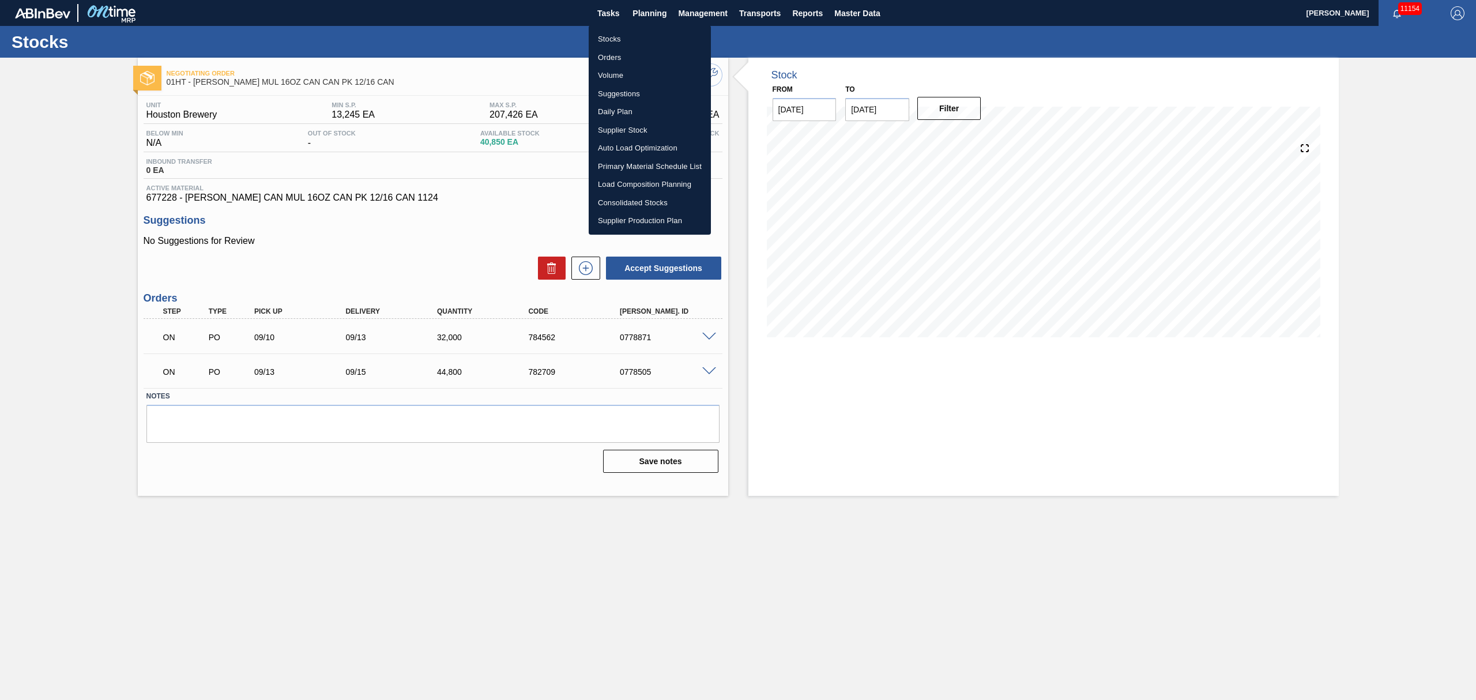
click at [624, 91] on li "Suggestions" at bounding box center [650, 94] width 122 height 18
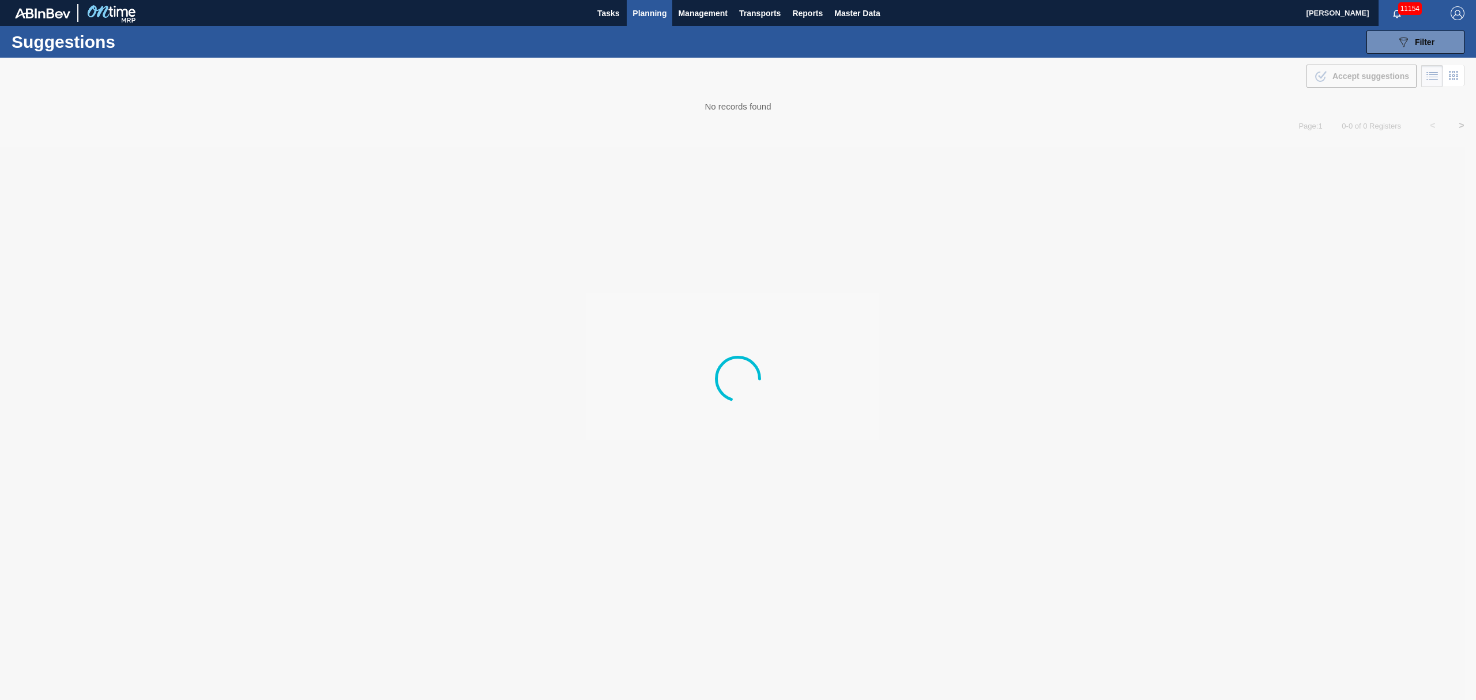
type from "[DATE]"
type to "[DATE]"
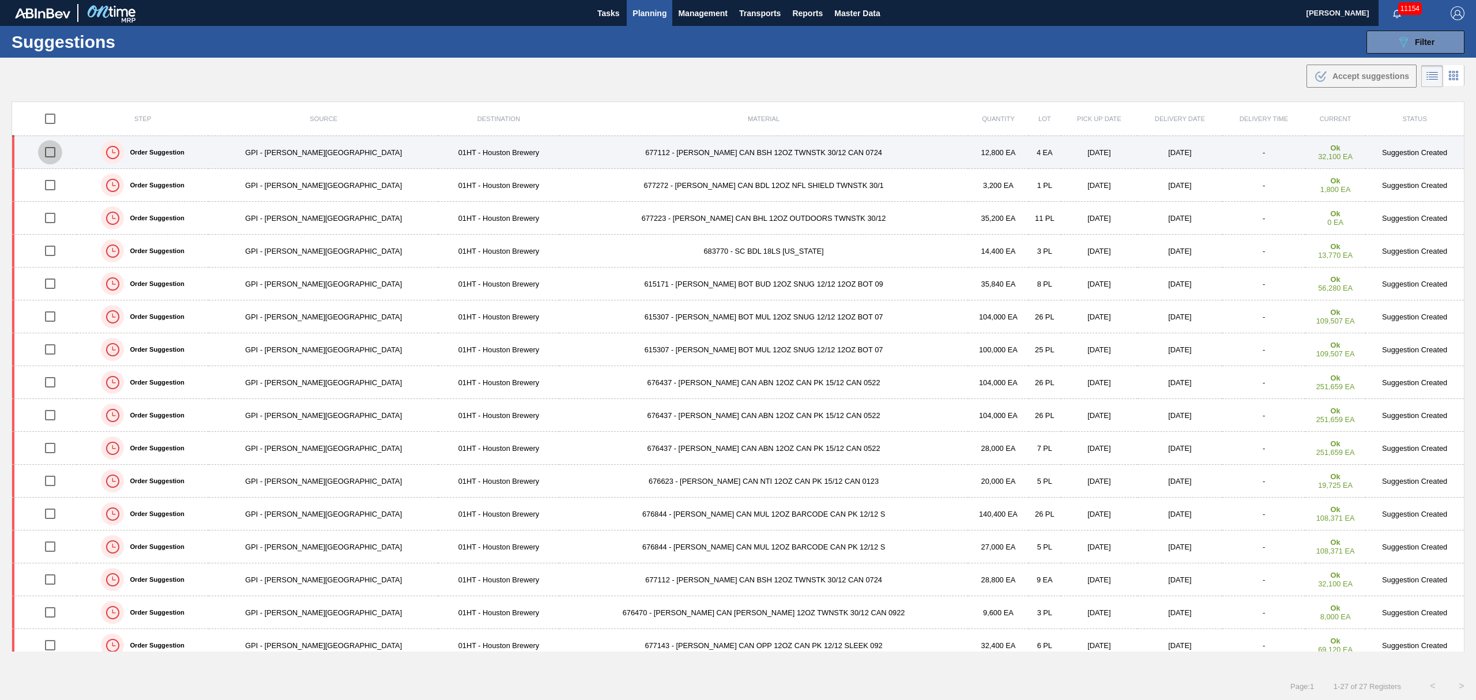
click at [58, 151] on input "checkbox" at bounding box center [50, 152] width 24 height 24
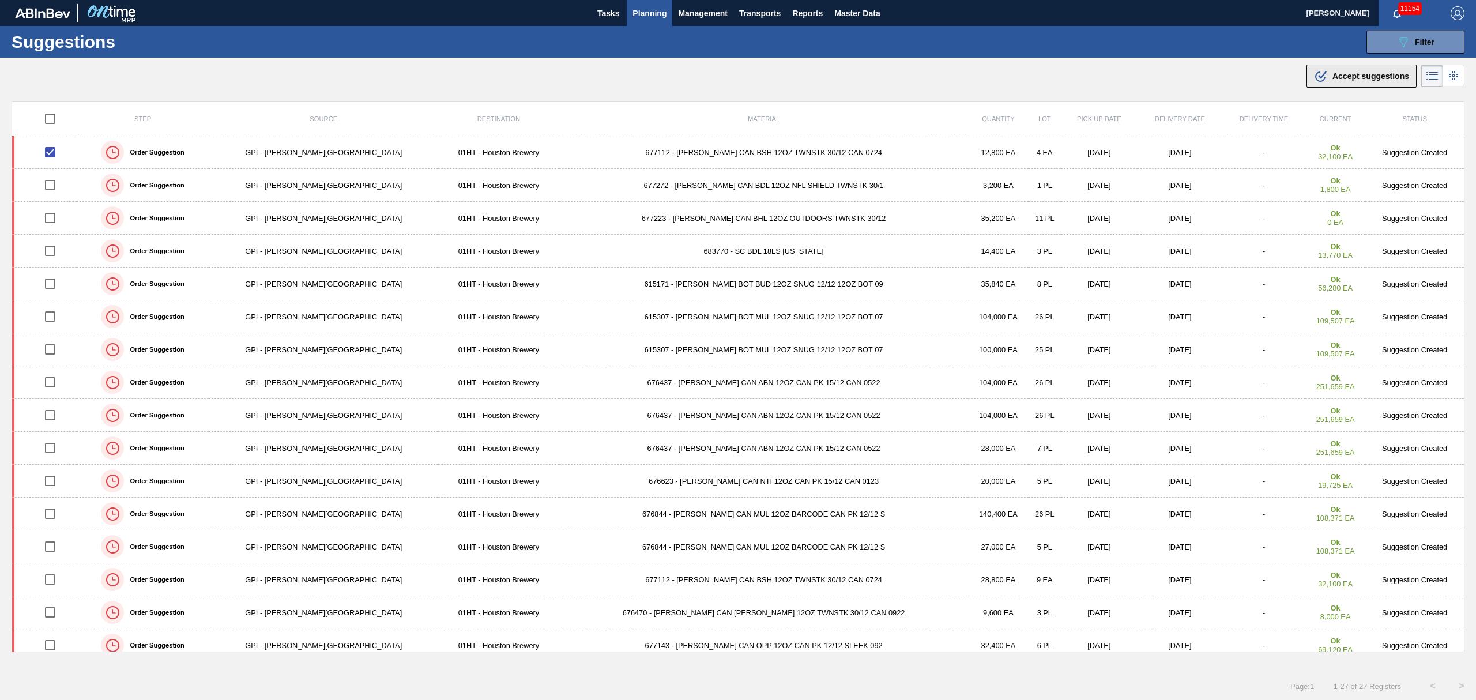
click at [1361, 86] on div ".b{fill:var(--color-action-default)} Accept suggestions" at bounding box center [738, 74] width 1476 height 32
click at [1340, 81] on span "Accept suggestions" at bounding box center [1370, 75] width 77 height 9
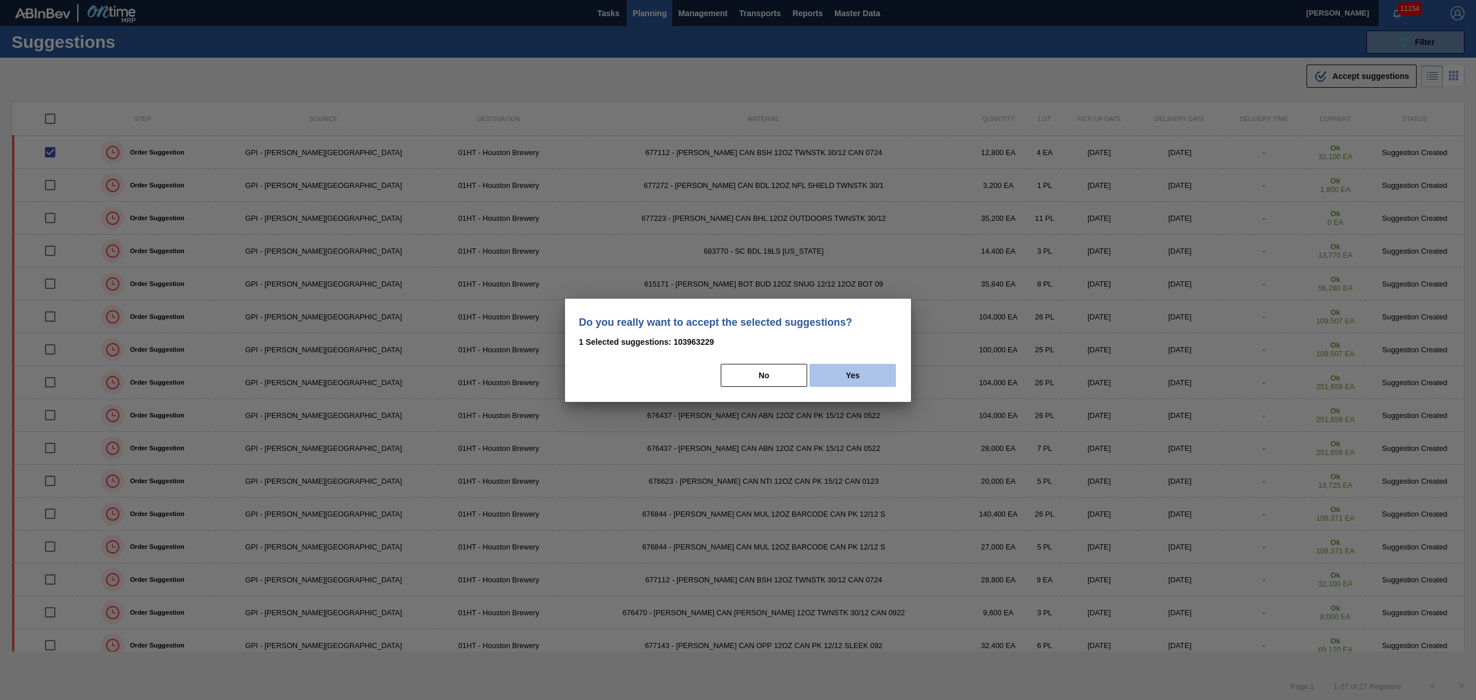
click at [842, 375] on button "Yes" at bounding box center [852, 375] width 86 height 23
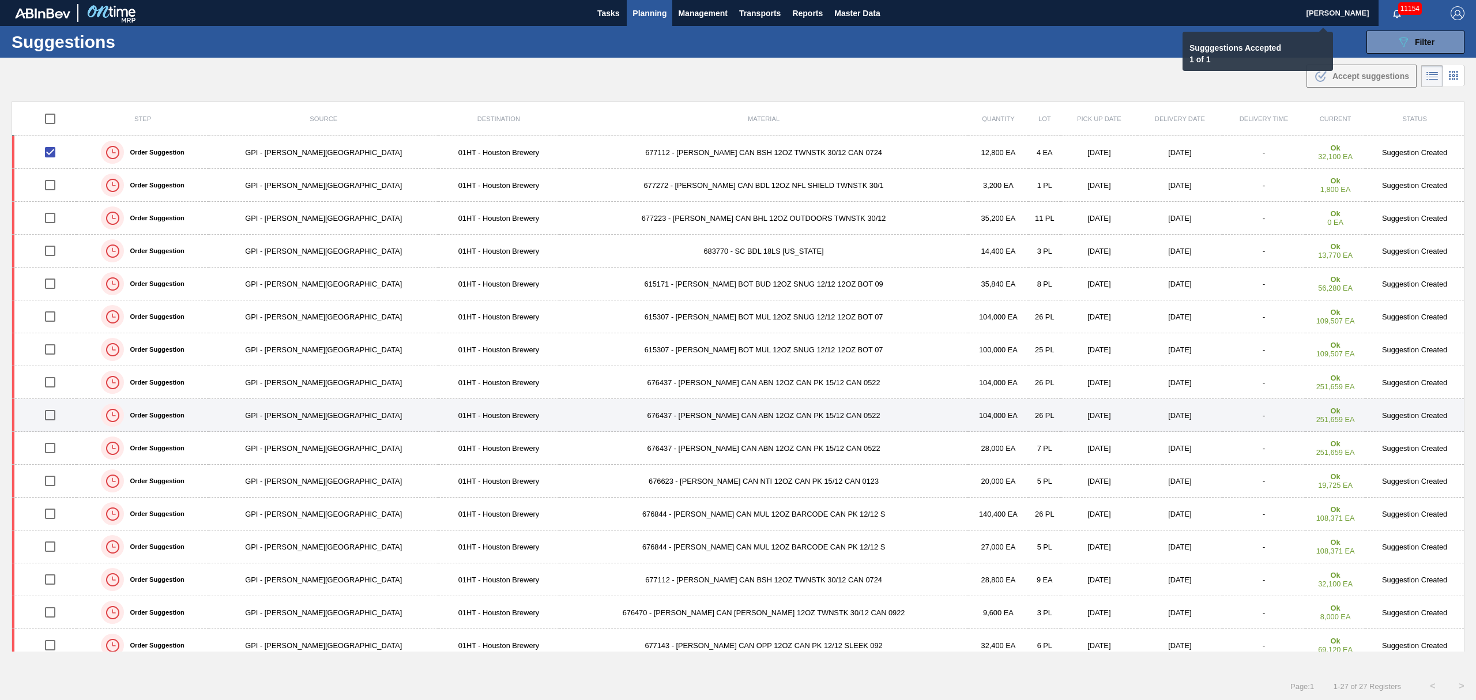
checkbox input "false"
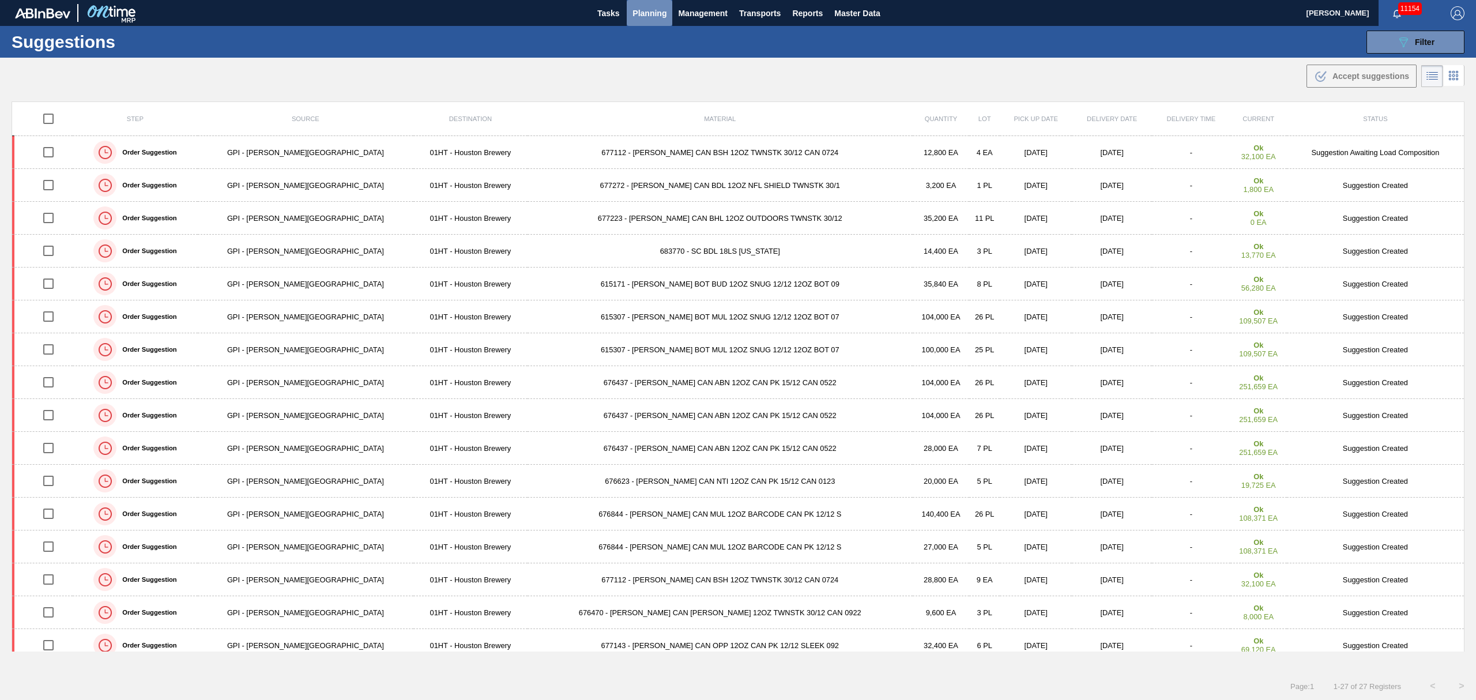
click at [649, 13] on span "Planning" at bounding box center [649, 13] width 34 height 14
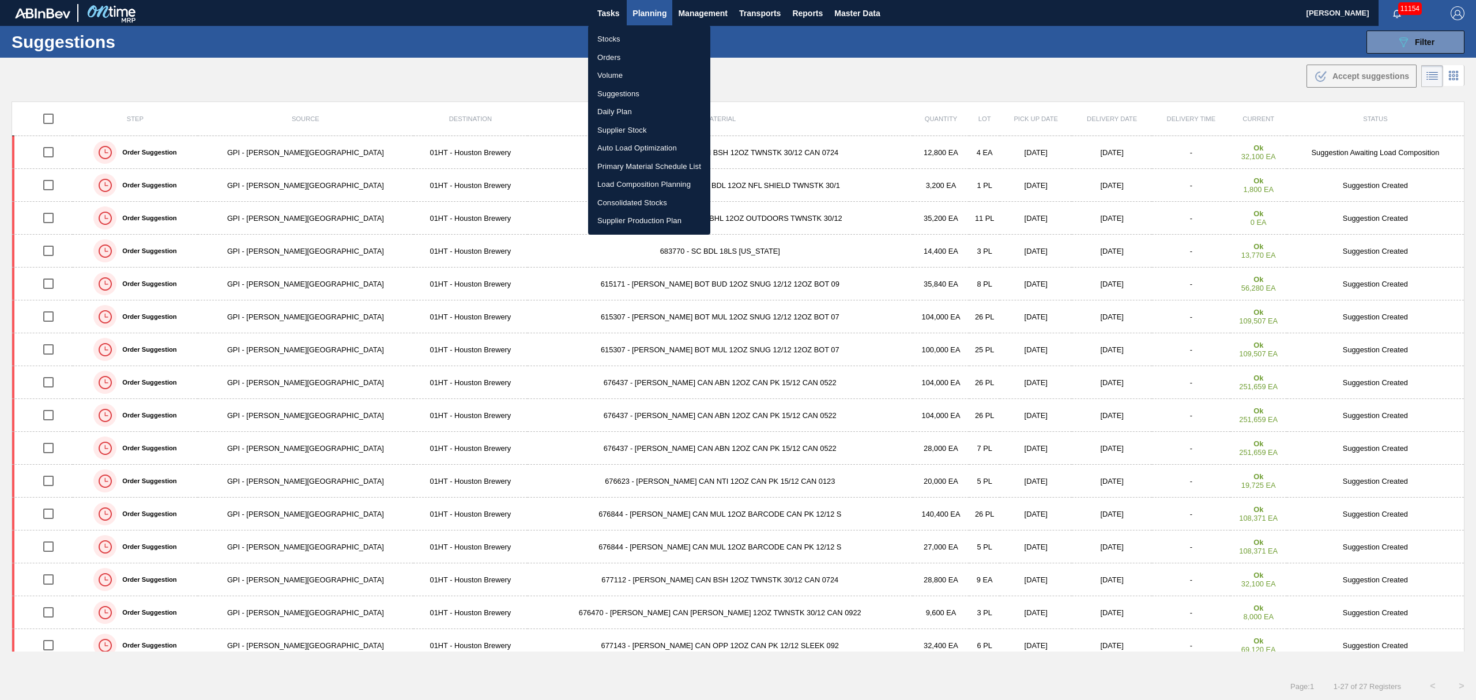
click at [635, 182] on li "Load Composition Planning" at bounding box center [649, 184] width 122 height 18
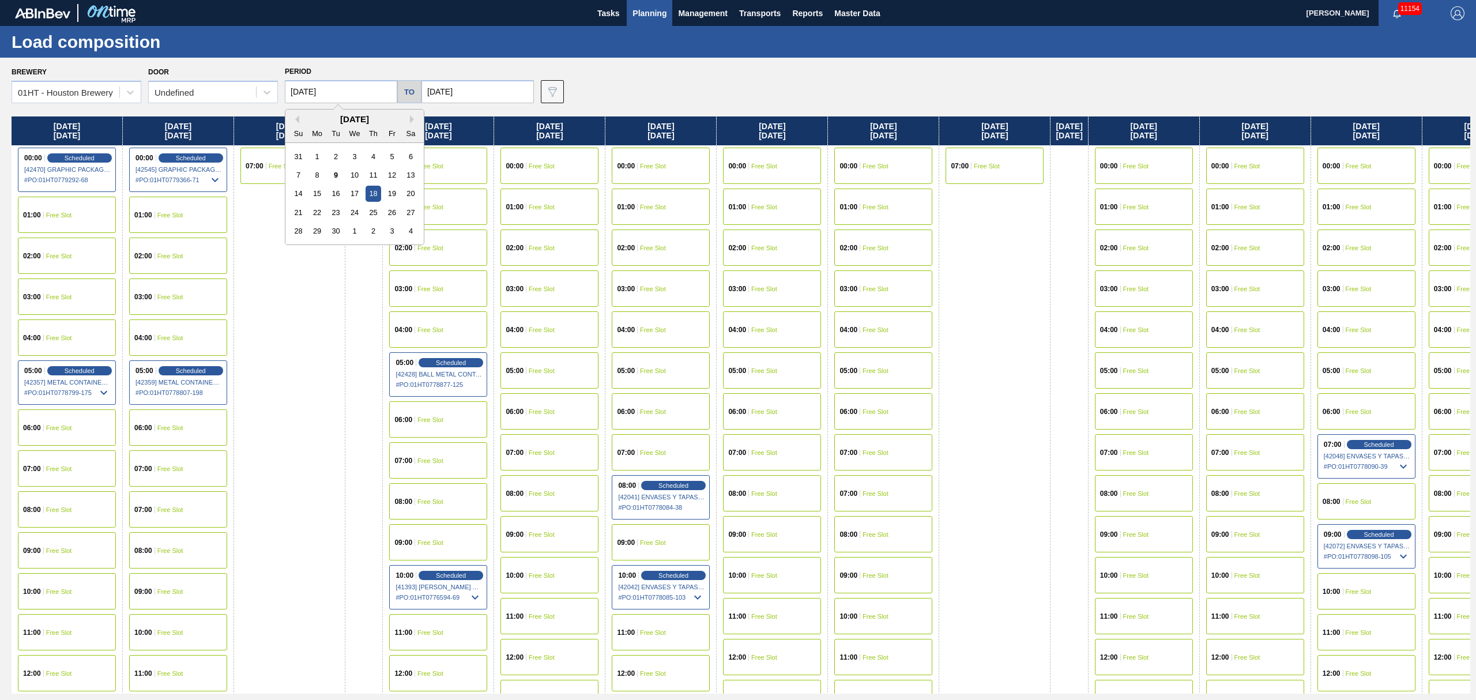
click at [357, 95] on input "[DATE]" at bounding box center [341, 91] width 112 height 23
click at [395, 168] on div "12" at bounding box center [392, 175] width 16 height 16
type input "[DATE]"
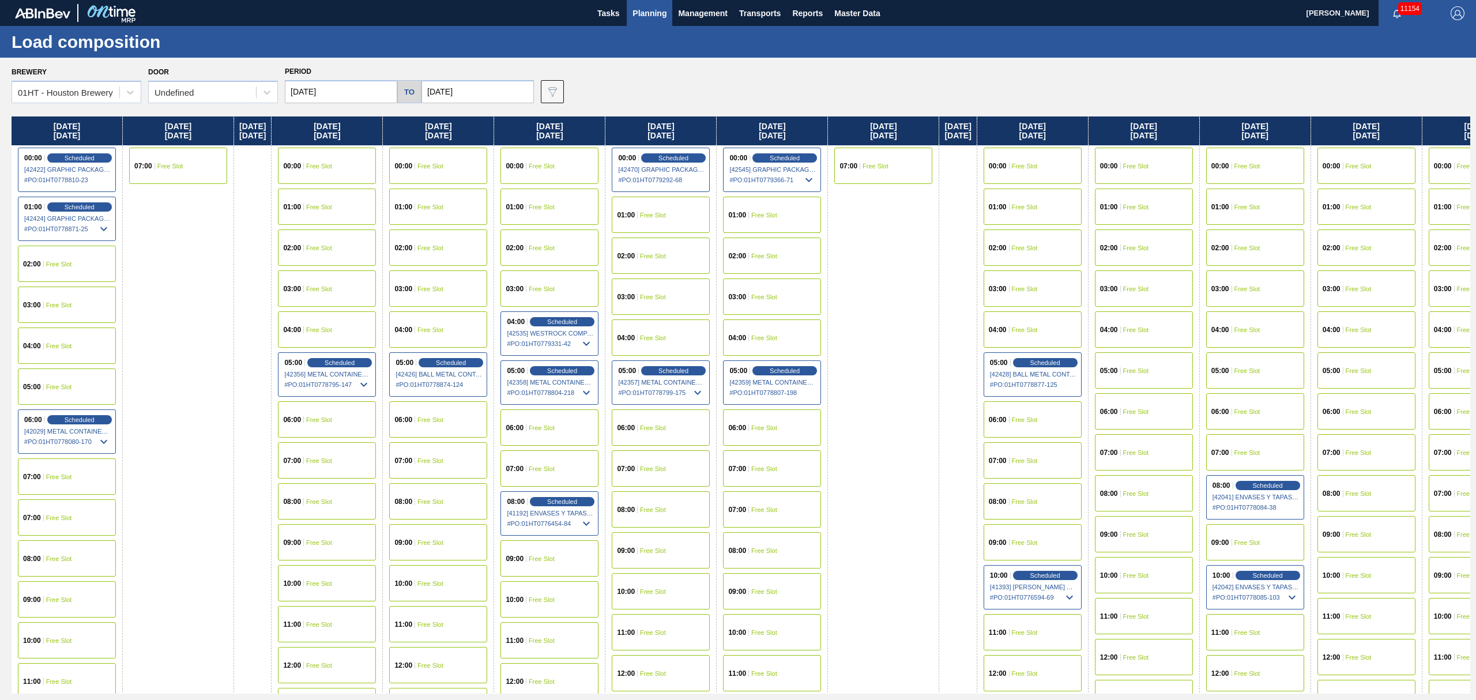
click at [328, 164] on span "Free Slot" at bounding box center [319, 166] width 26 height 7
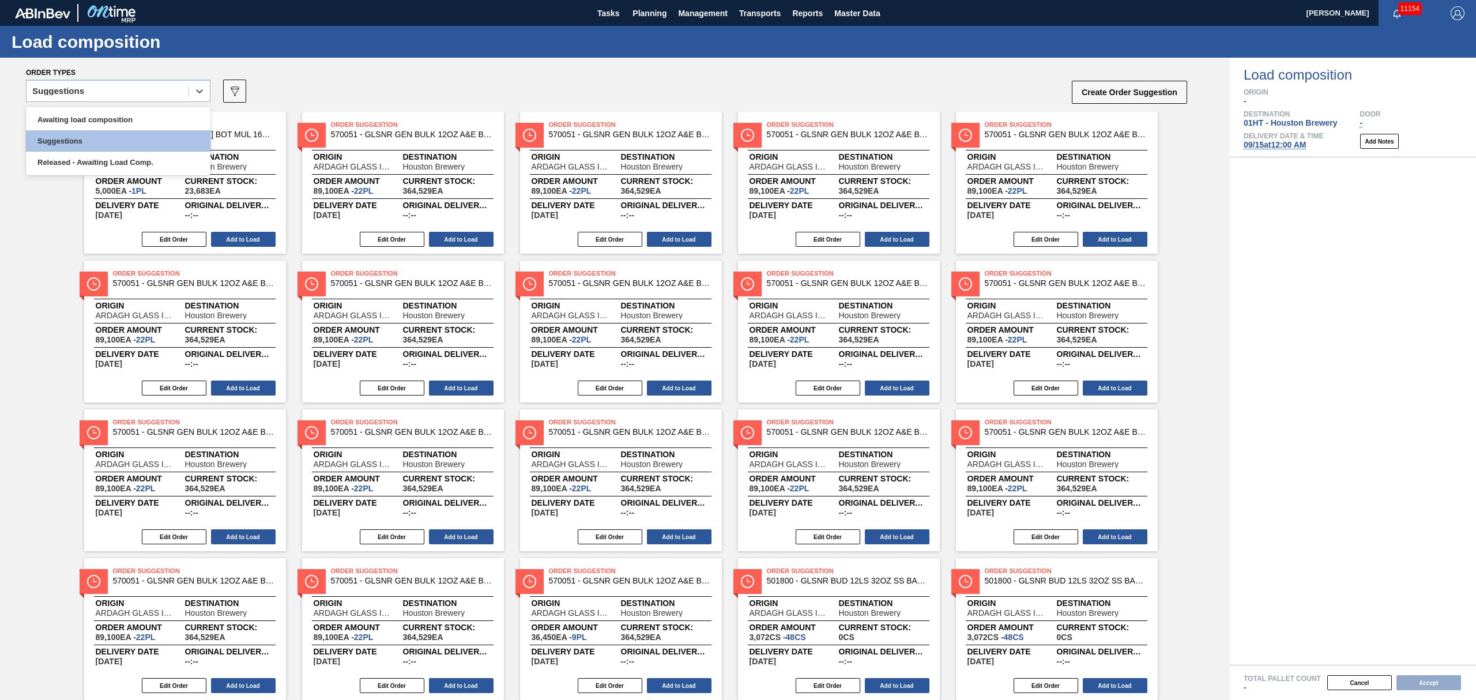
click at [77, 95] on div "Suggestions" at bounding box center [108, 91] width 162 height 17
click at [77, 119] on div "Awaiting load composition" at bounding box center [118, 119] width 184 height 21
click at [899, 238] on button "Add to Load" at bounding box center [897, 239] width 65 height 15
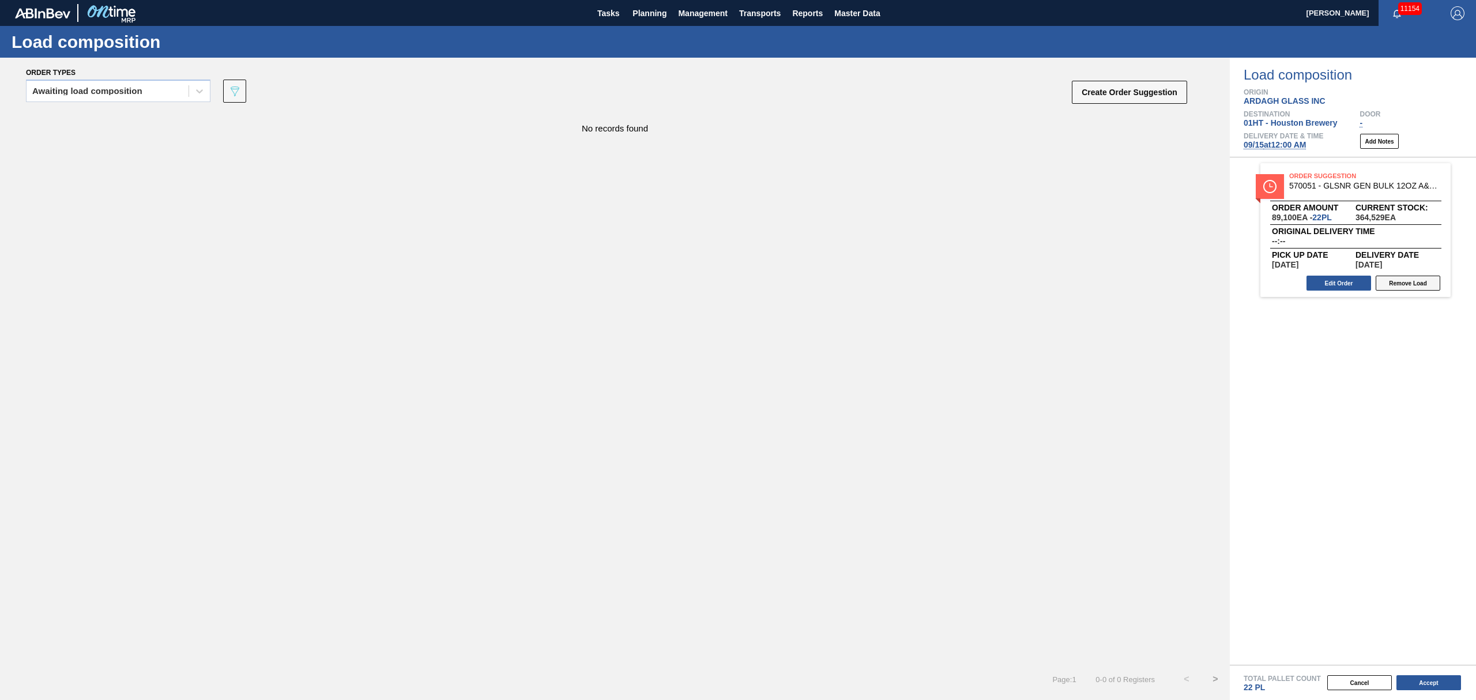
click at [1416, 288] on button "Remove Load" at bounding box center [1408, 283] width 65 height 15
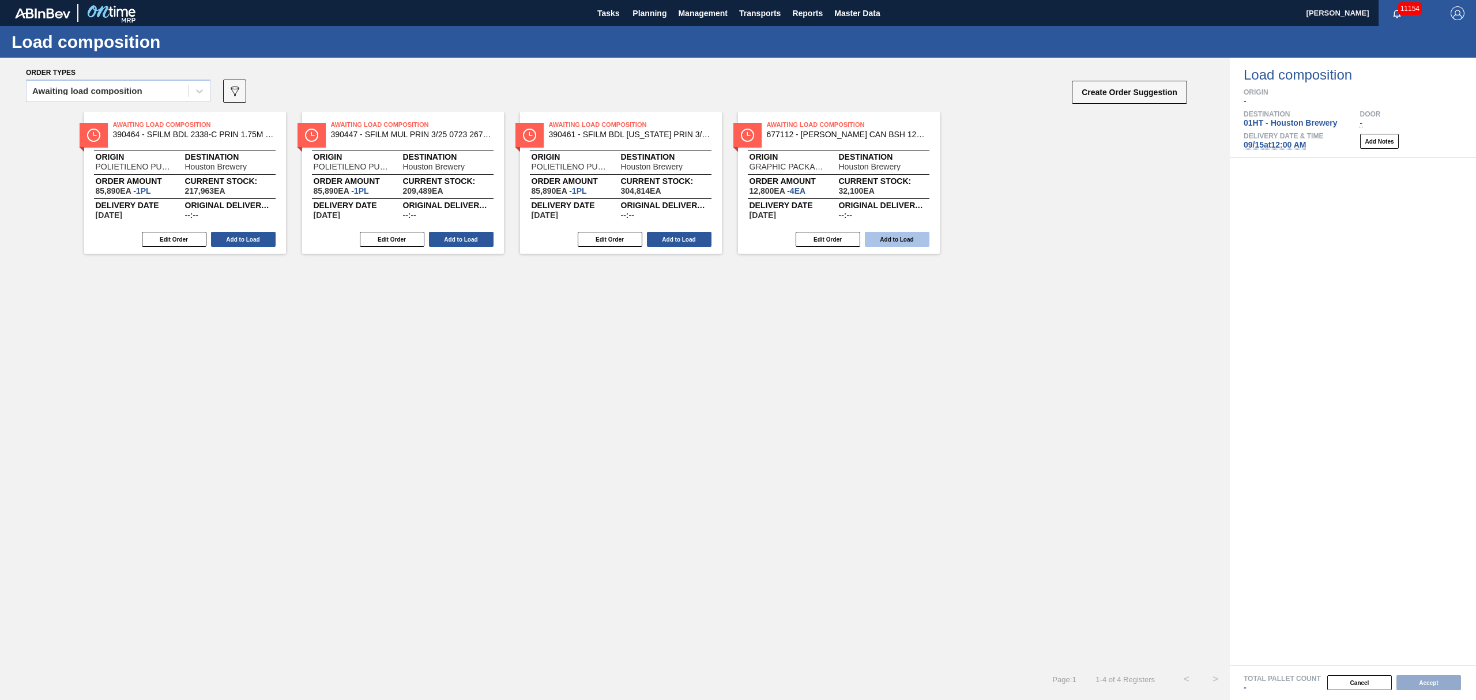
click at [900, 241] on button "Add to Load" at bounding box center [897, 239] width 65 height 15
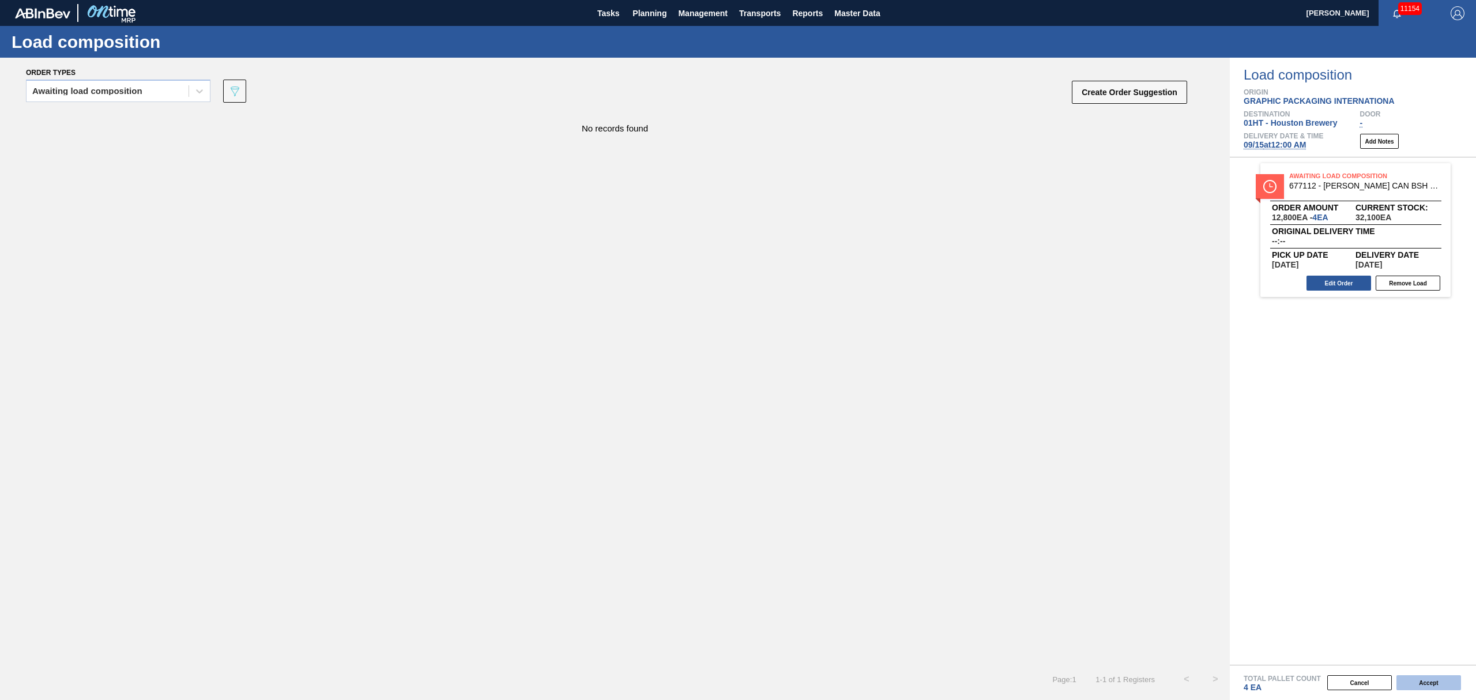
click at [1433, 680] on button "Accept" at bounding box center [1428, 682] width 65 height 15
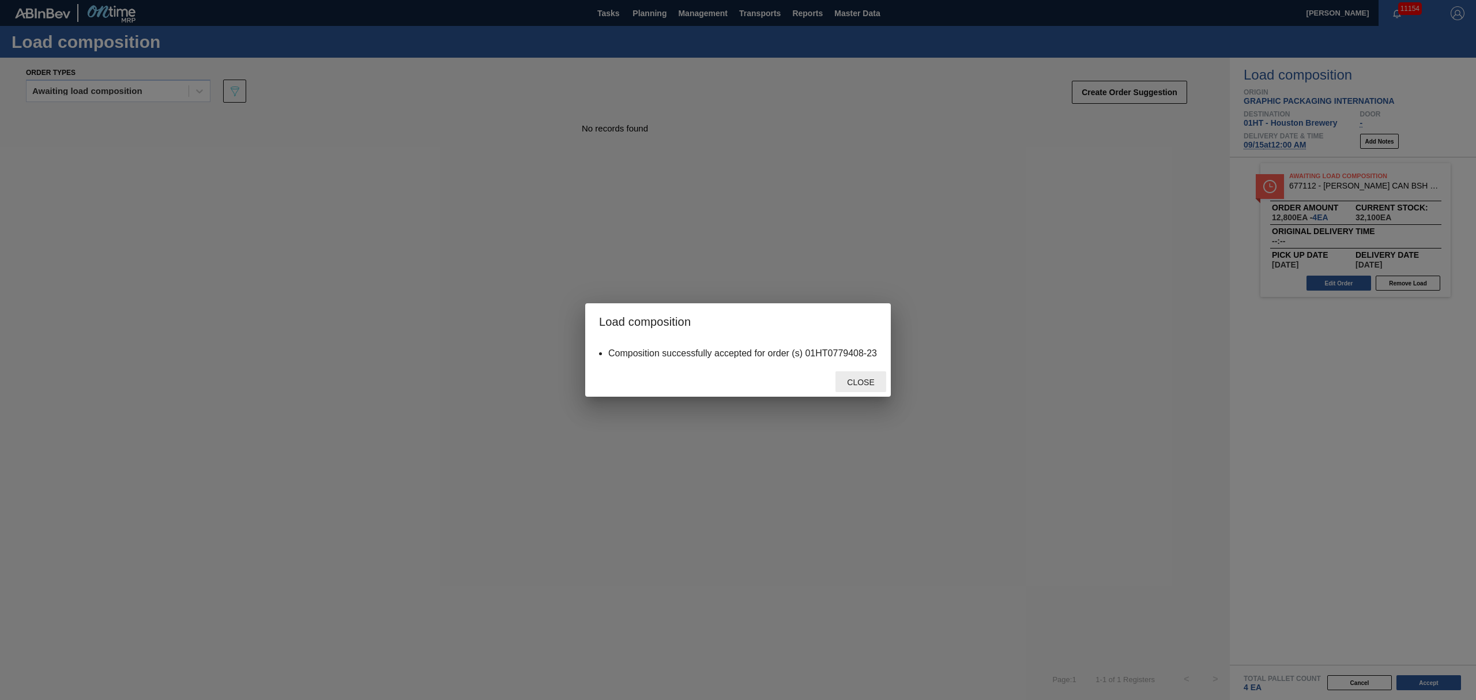
click at [857, 386] on span "Close" at bounding box center [861, 382] width 46 height 9
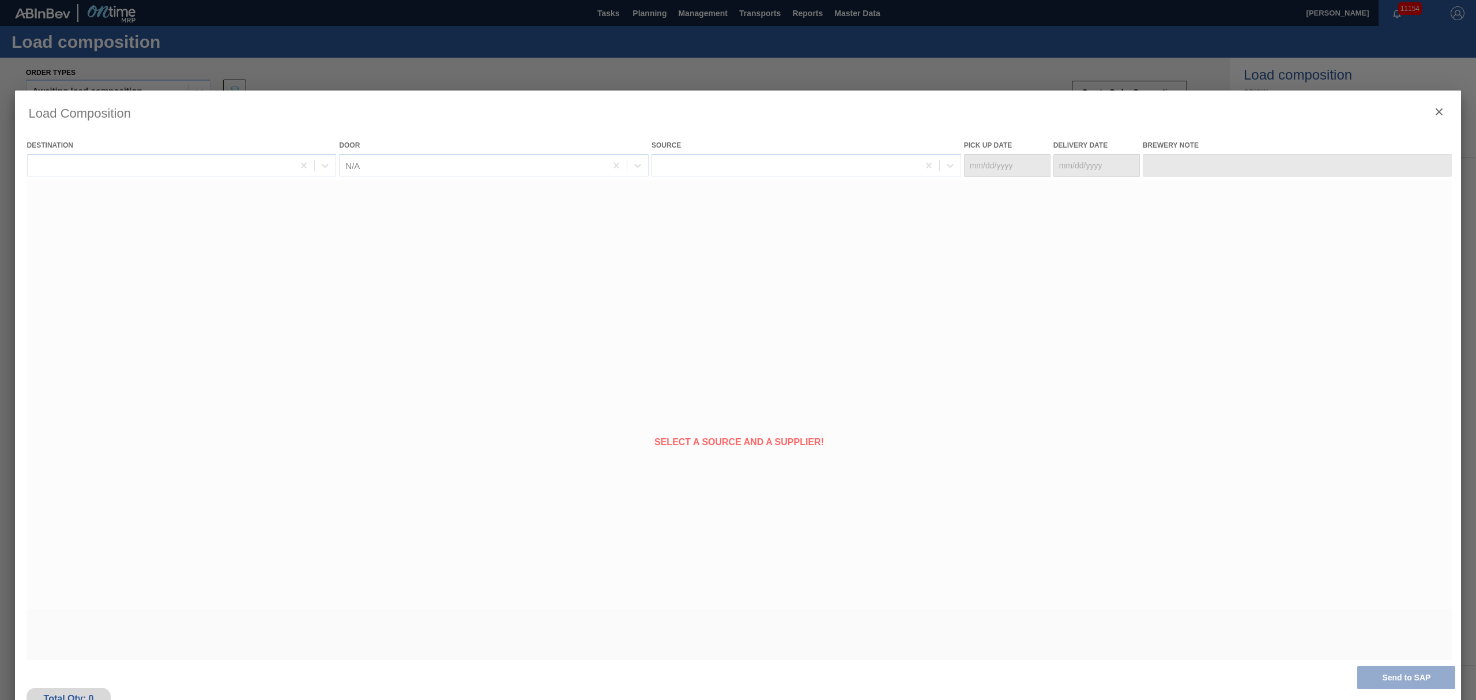
type Date "[DATE]"
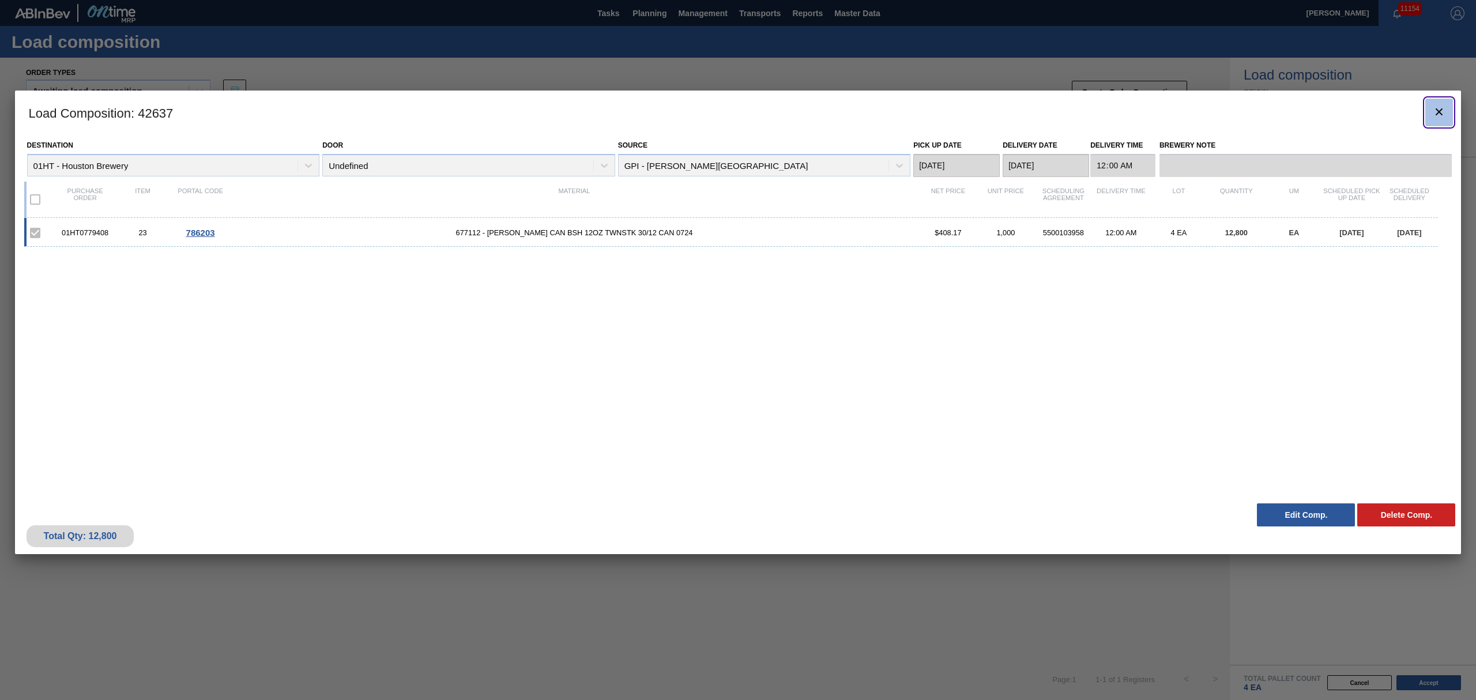
click at [1438, 109] on icon "botão de ícone" at bounding box center [1439, 112] width 14 height 14
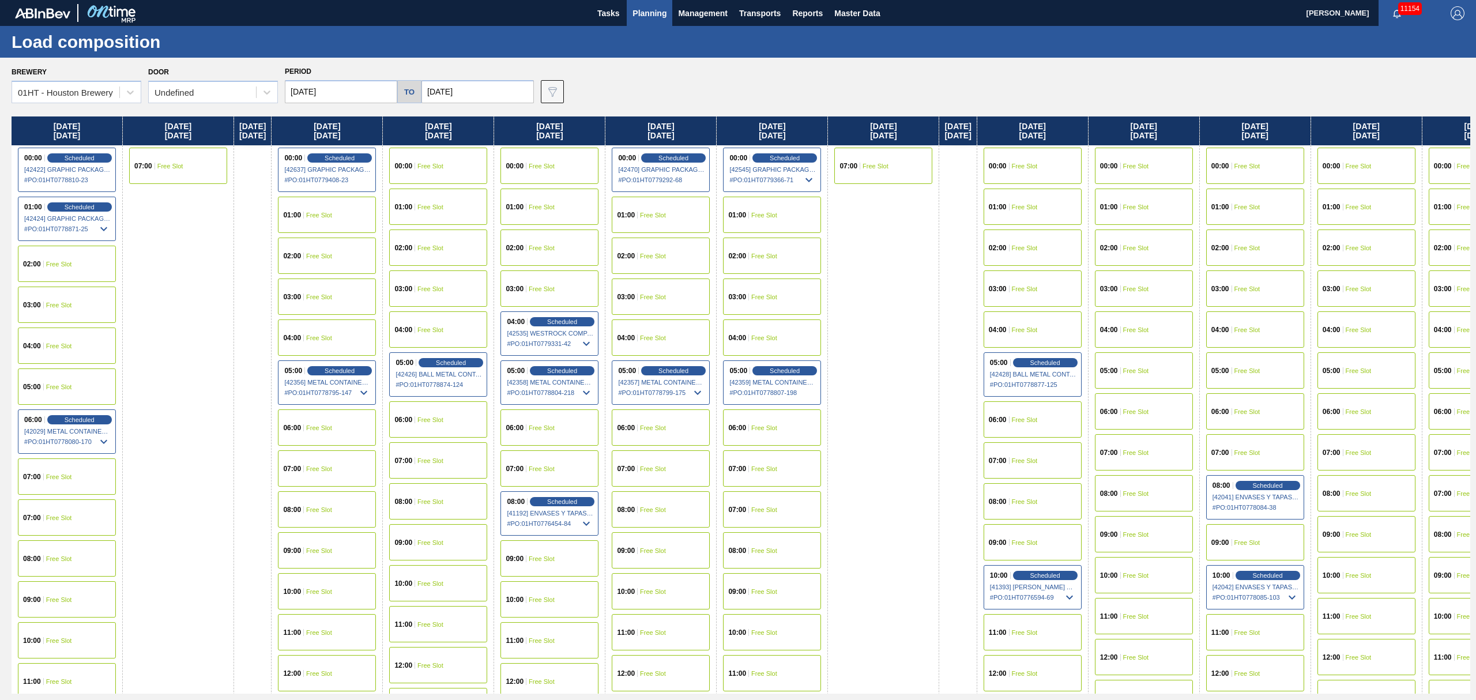
click at [651, 9] on span "Planning" at bounding box center [649, 13] width 34 height 14
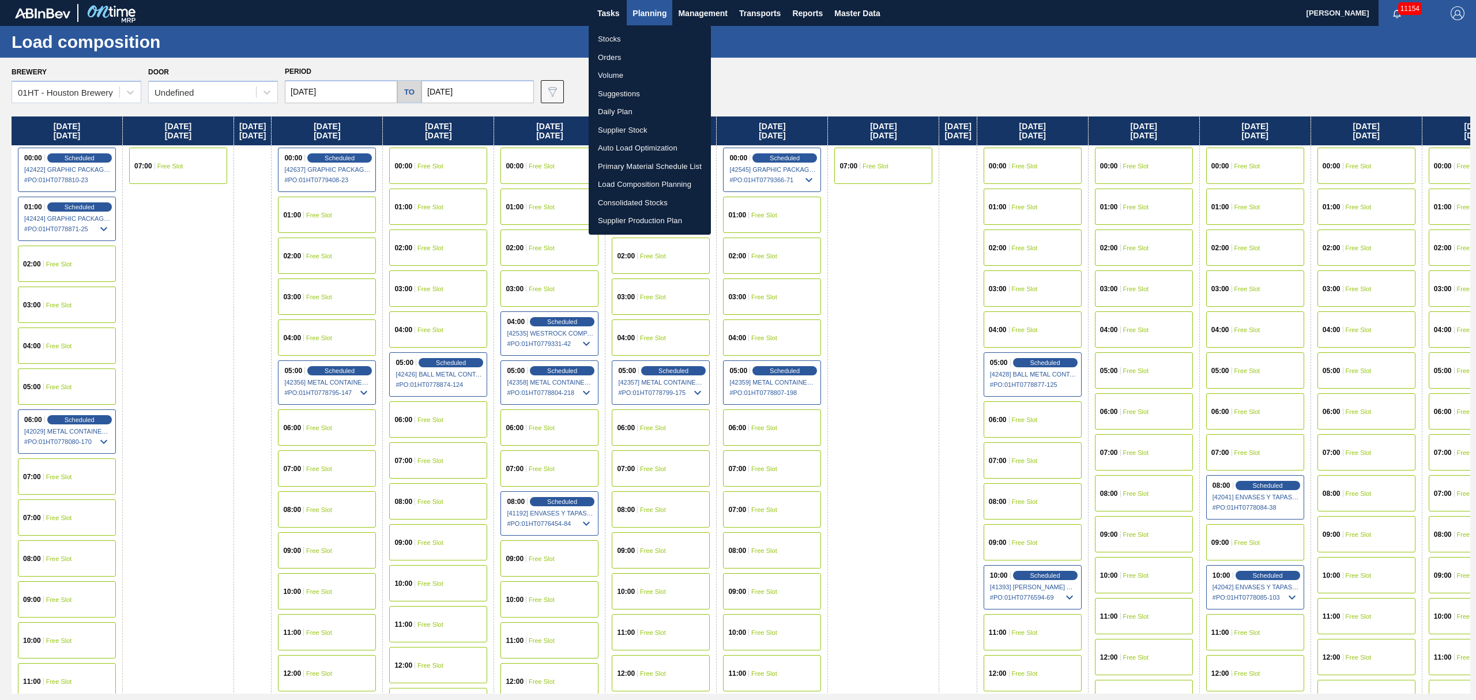
click at [610, 33] on li "Stocks" at bounding box center [650, 39] width 122 height 18
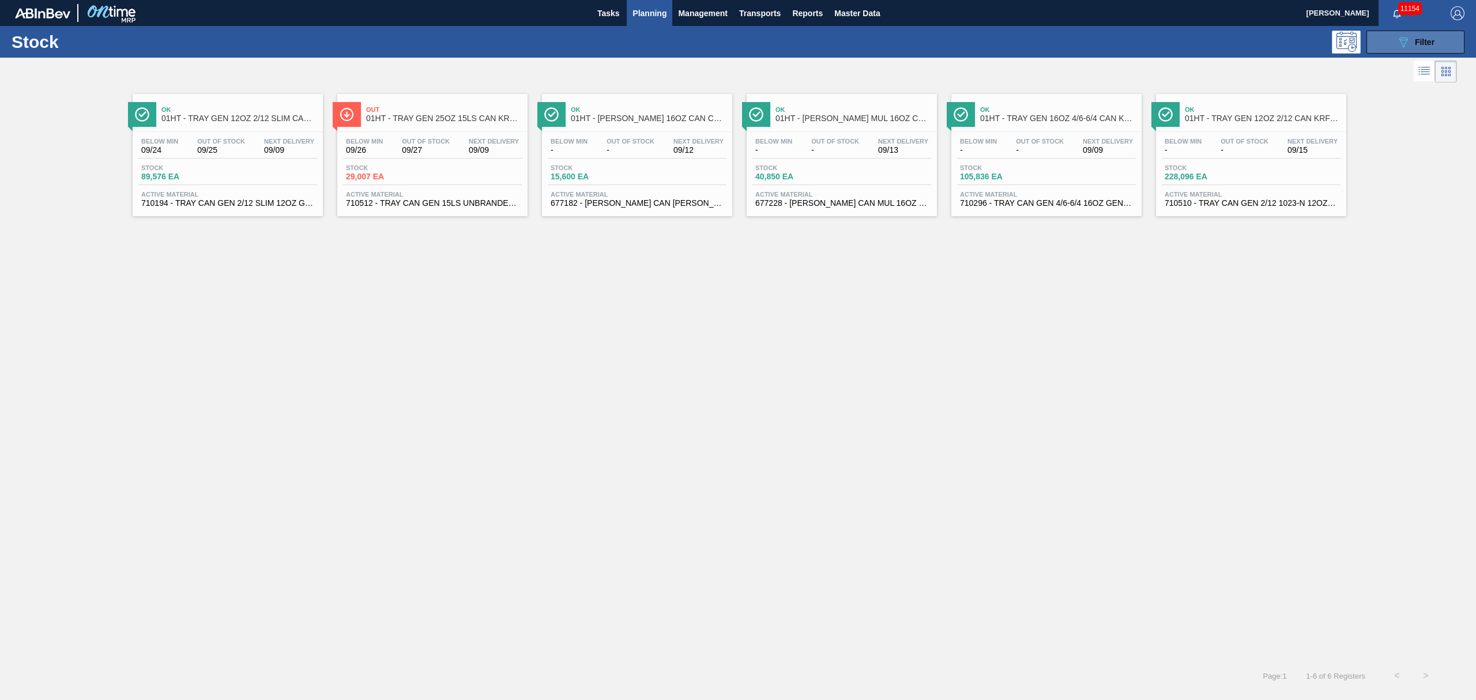
click at [1399, 37] on icon "089F7B8B-B2A5-4AFE-B5C0-19BA573D28AC" at bounding box center [1403, 42] width 14 height 14
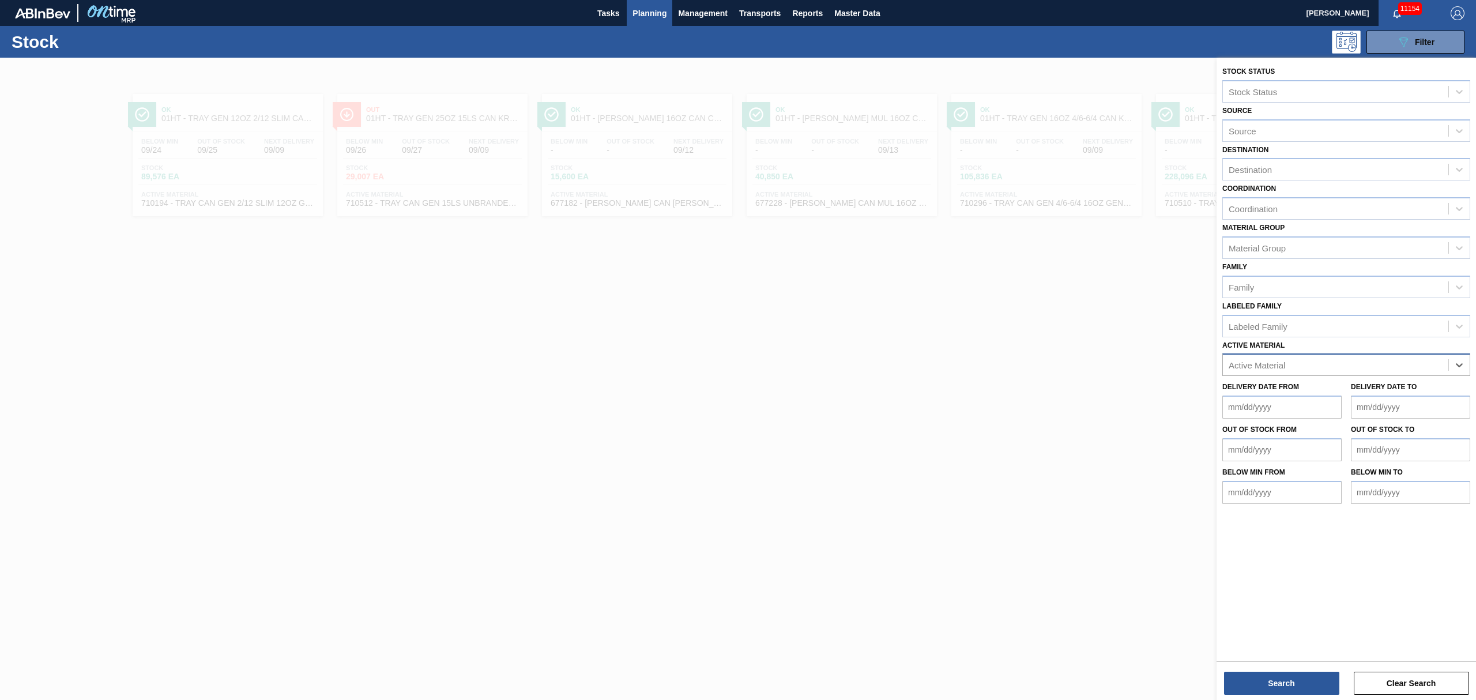
type Material "+"
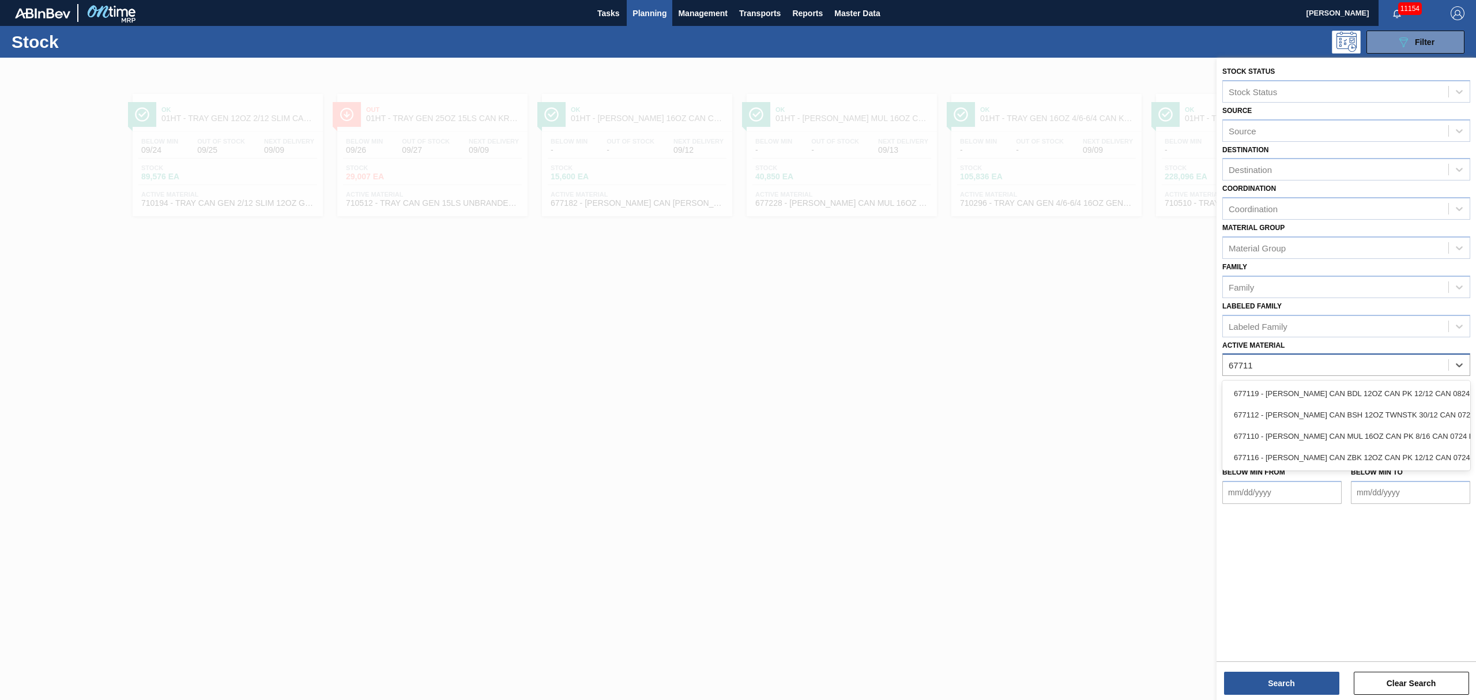
type Material "677112"
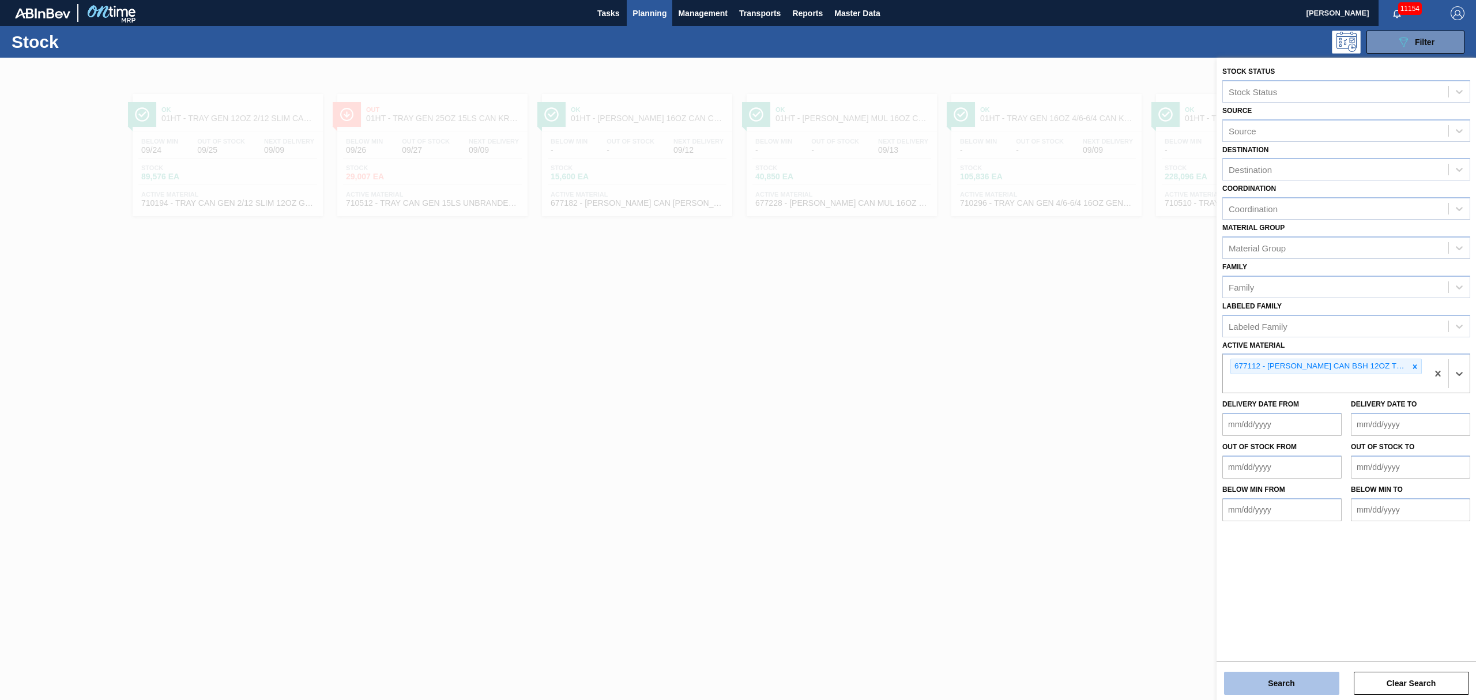
click at [1294, 683] on button "Search" at bounding box center [1281, 683] width 115 height 23
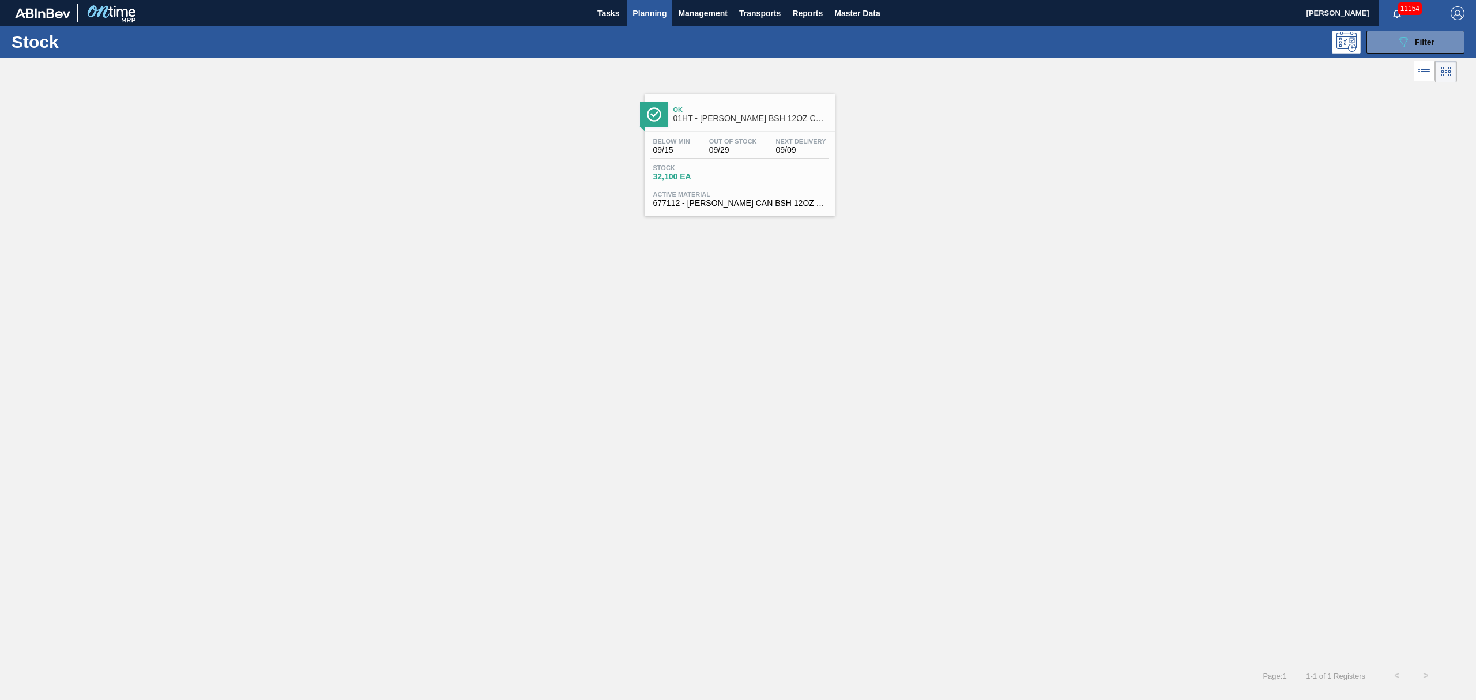
drag, startPoint x: 722, startPoint y: 185, endPoint x: 715, endPoint y: 186, distance: 6.4
click at [721, 185] on div "Stock 32,100 EA" at bounding box center [739, 174] width 179 height 21
